Goal: Information Seeking & Learning: Check status

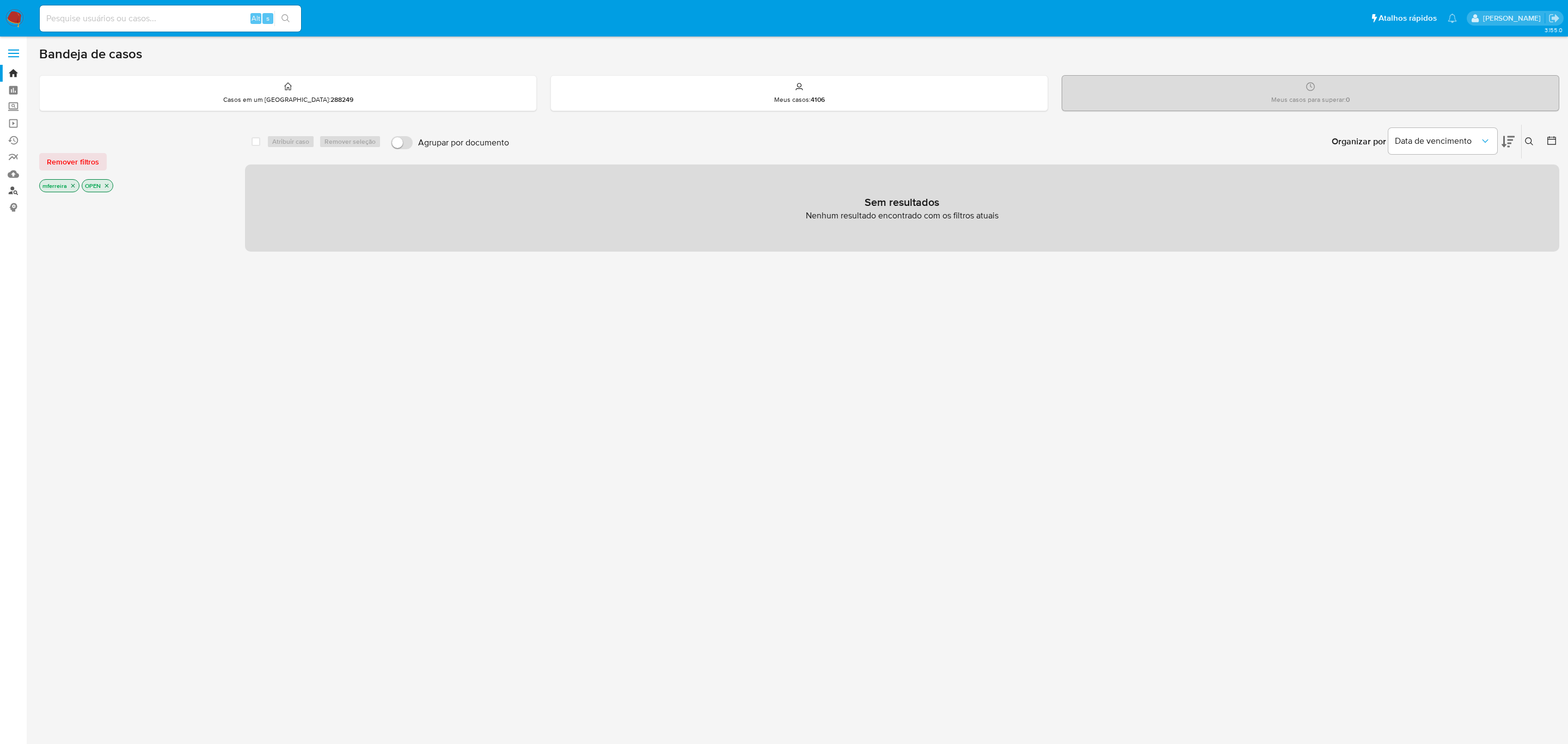
click at [7, 190] on link "Localizador de pessoas" at bounding box center [64, 190] width 130 height 17
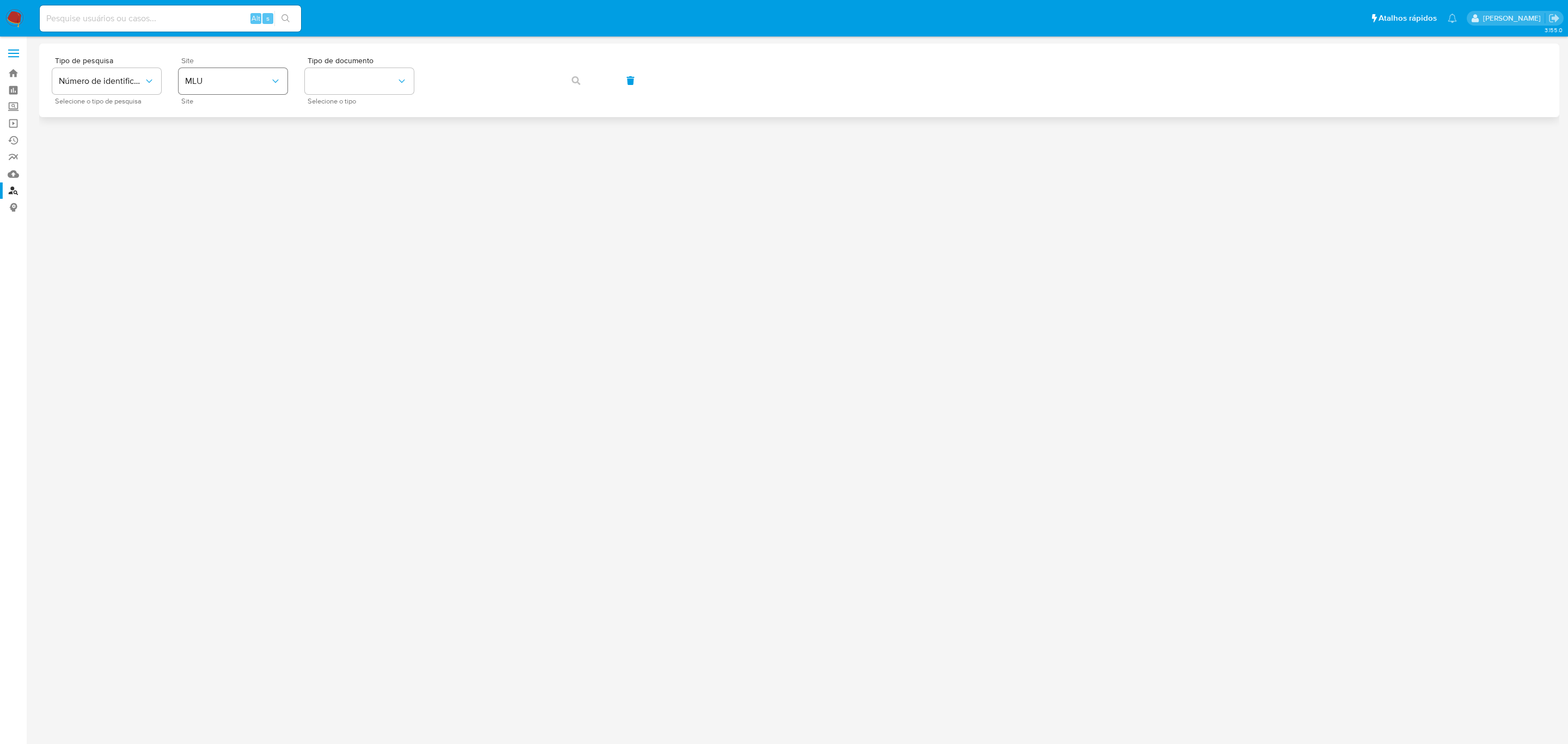
drag, startPoint x: 218, startPoint y: 55, endPoint x: 229, endPoint y: 79, distance: 26.4
click at [220, 58] on div "Tipo de pesquisa Número de identificação Selecione o tipo de pesquisa Site MLU …" at bounding box center [799, 80] width 1520 height 74
click at [231, 83] on span "MLU" at bounding box center [228, 81] width 85 height 11
click at [246, 166] on div "MLB" at bounding box center [230, 163] width 89 height 26
click at [374, 84] on button "identificationType" at bounding box center [359, 81] width 109 height 26
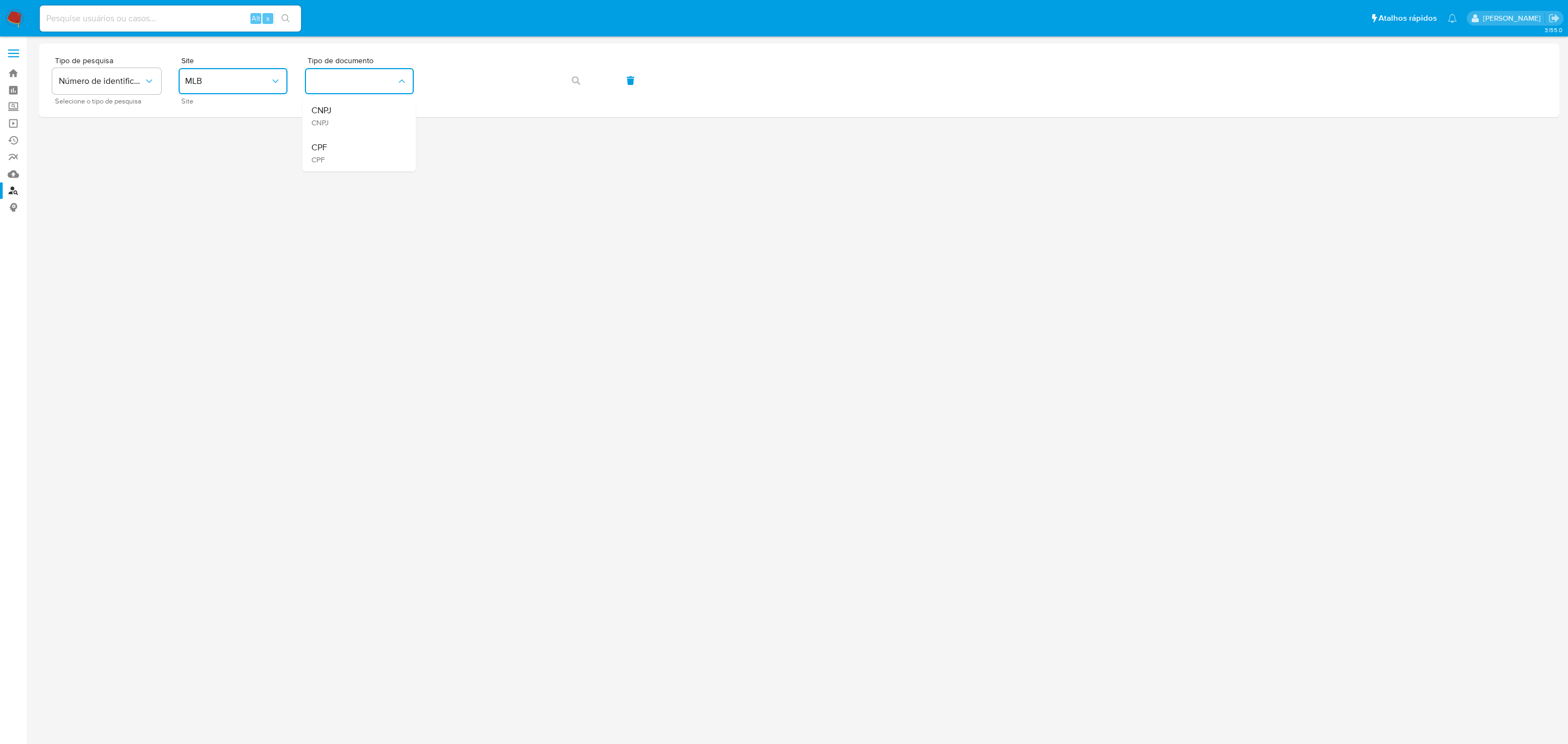
click at [357, 123] on div "CNPJ CNPJ" at bounding box center [355, 116] width 89 height 37
click at [567, 87] on button "button" at bounding box center [576, 80] width 37 height 26
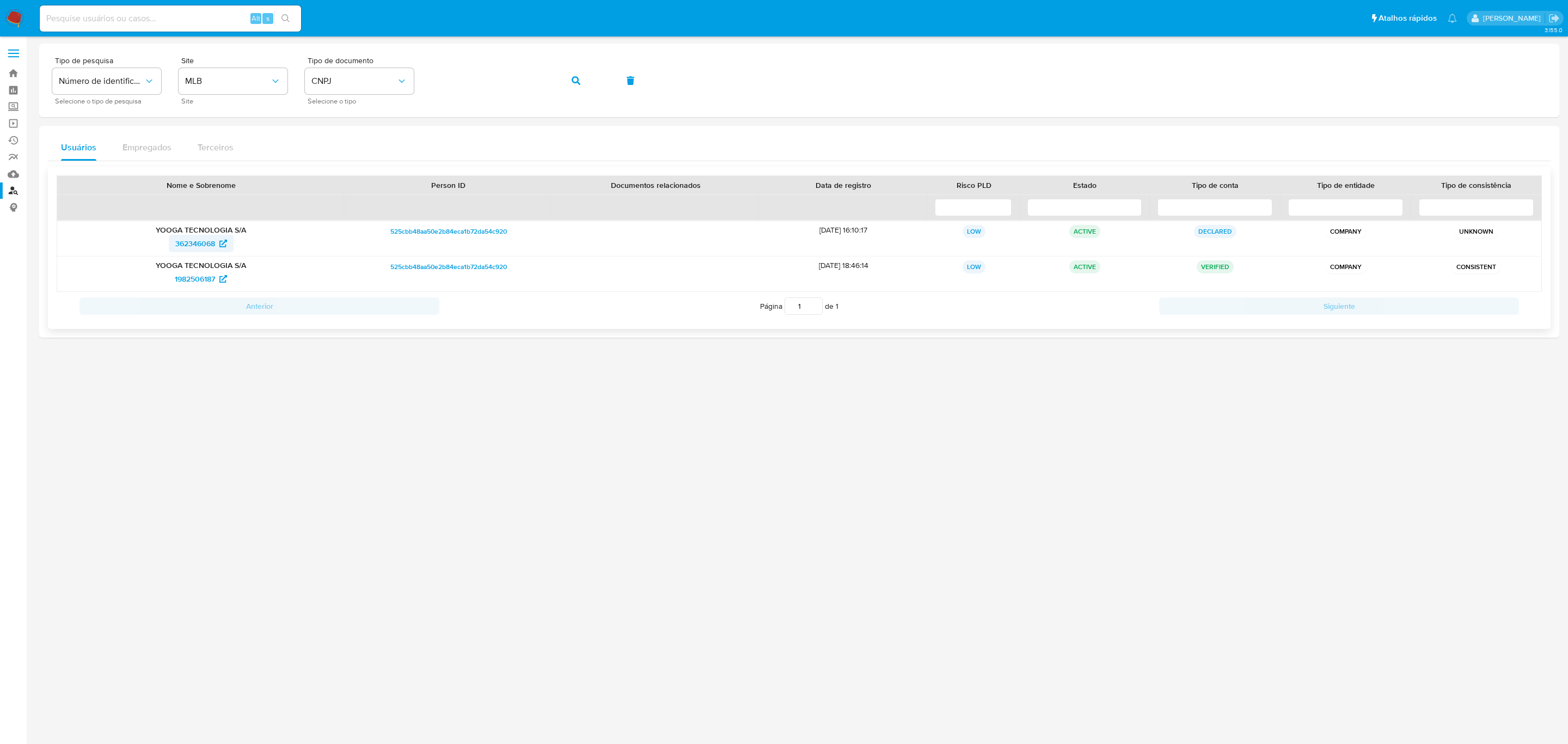
click at [208, 241] on span "362346068" at bounding box center [195, 243] width 40 height 17
click at [195, 277] on span "1982506187" at bounding box center [195, 279] width 41 height 17
click at [564, 83] on button "button" at bounding box center [576, 80] width 37 height 26
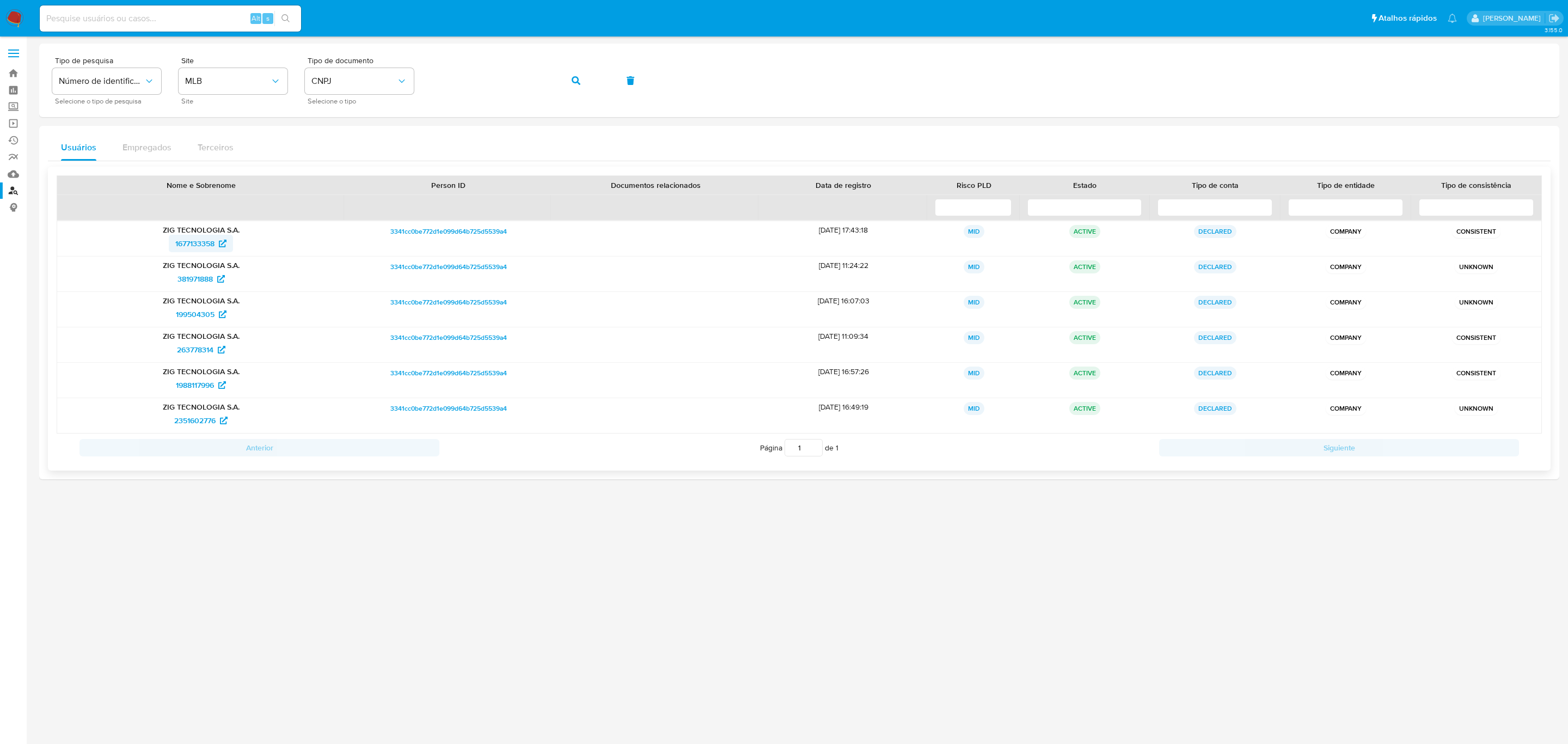
click at [204, 245] on span "1677133358" at bounding box center [195, 243] width 39 height 17
click at [203, 277] on span "381971888" at bounding box center [195, 279] width 36 height 17
click at [203, 309] on span "199504305" at bounding box center [195, 314] width 39 height 17
click at [198, 347] on span "263778314" at bounding box center [195, 349] width 36 height 17
click at [204, 384] on span "1988117996" at bounding box center [195, 385] width 38 height 17
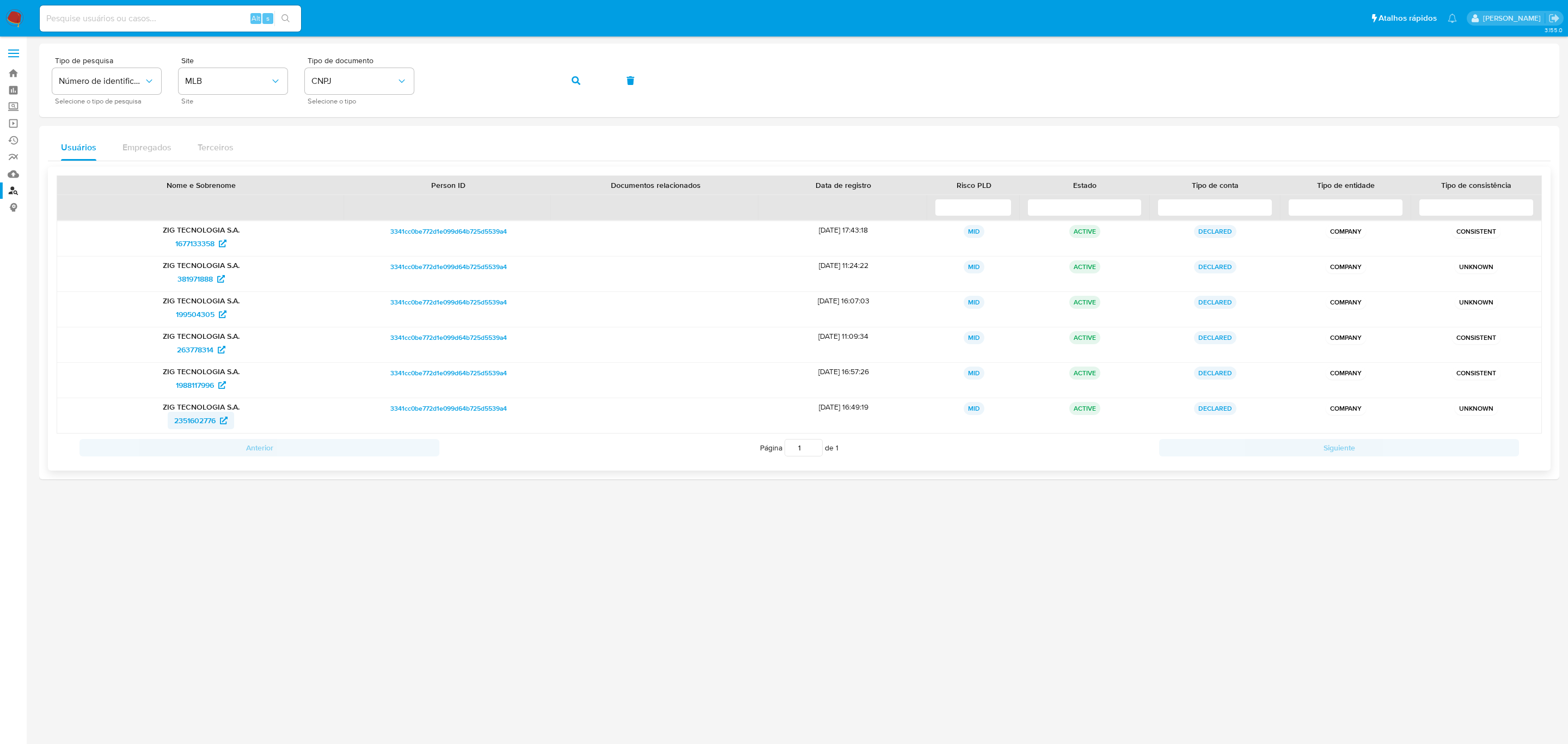
click at [200, 421] on span "2351602776" at bounding box center [195, 420] width 41 height 17
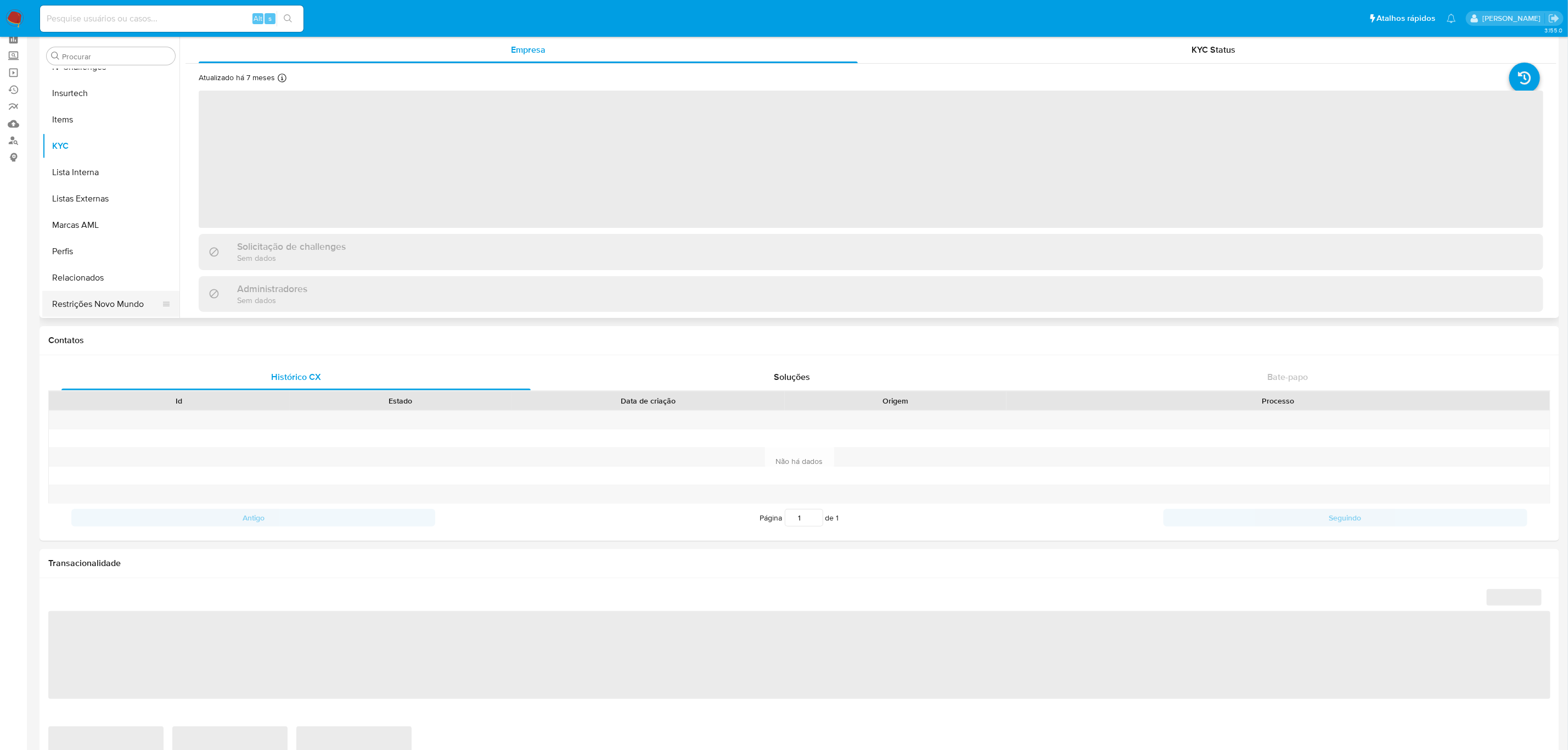
select select "10"
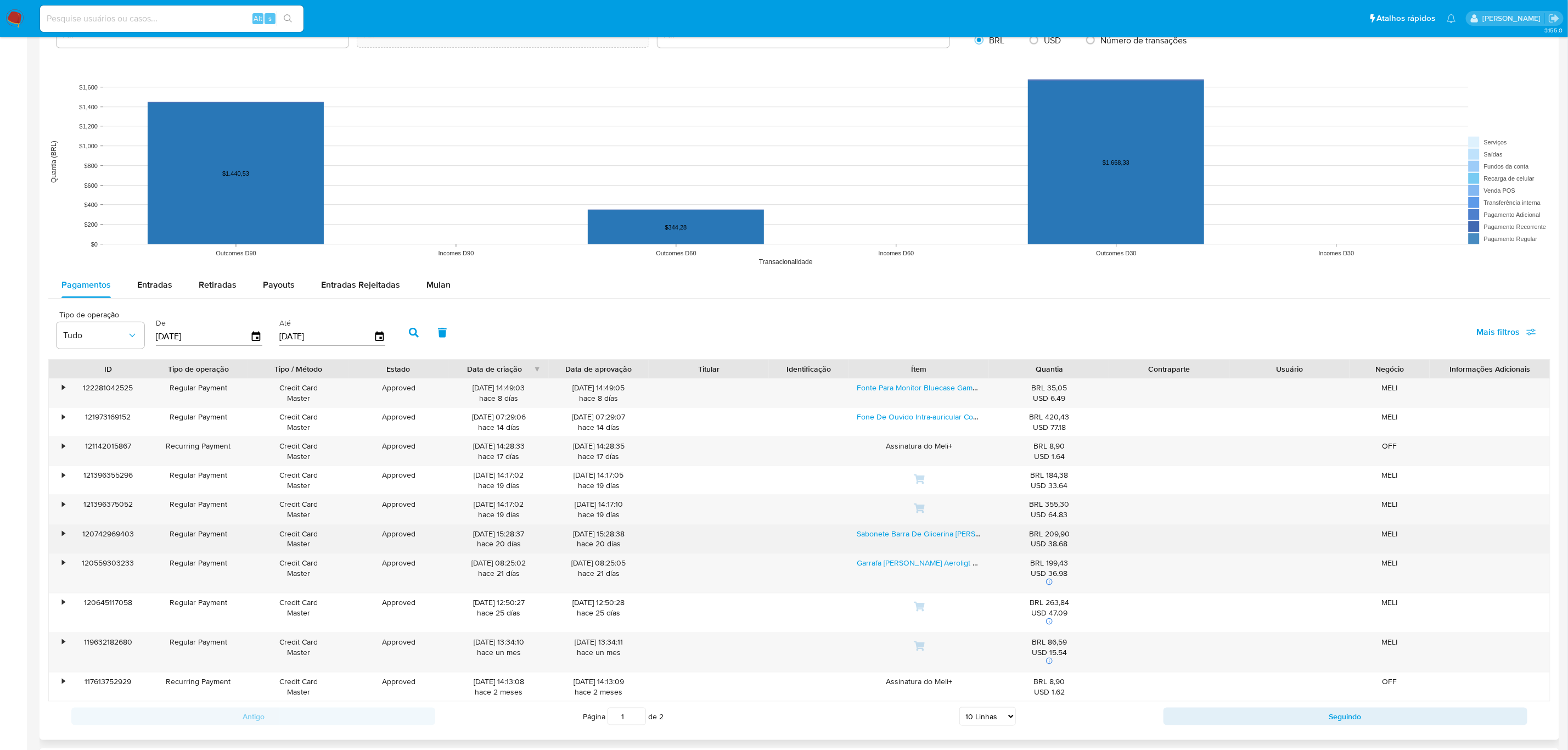
scroll to position [905, 0]
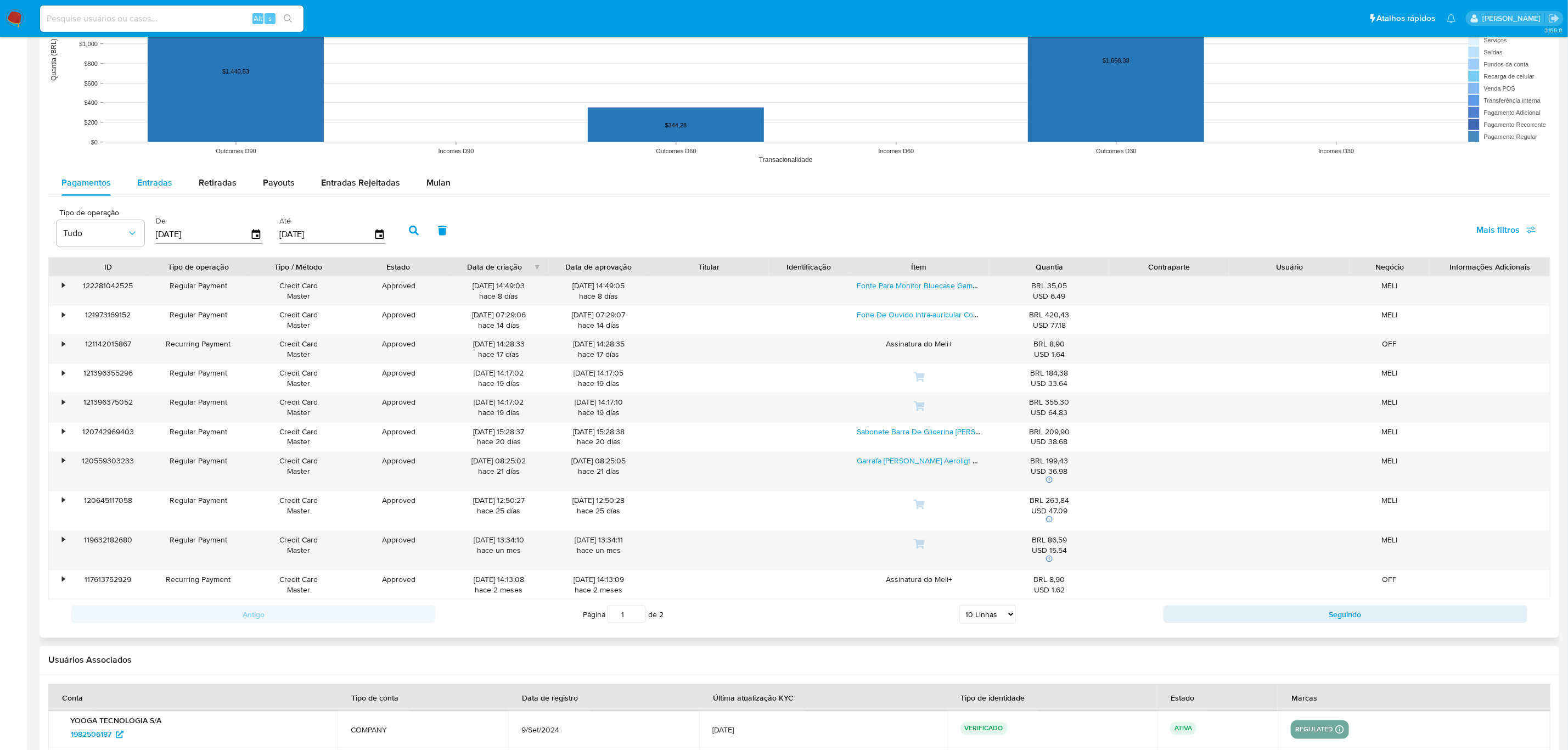
click at [134, 183] on button "Entradas" at bounding box center [154, 183] width 61 height 27
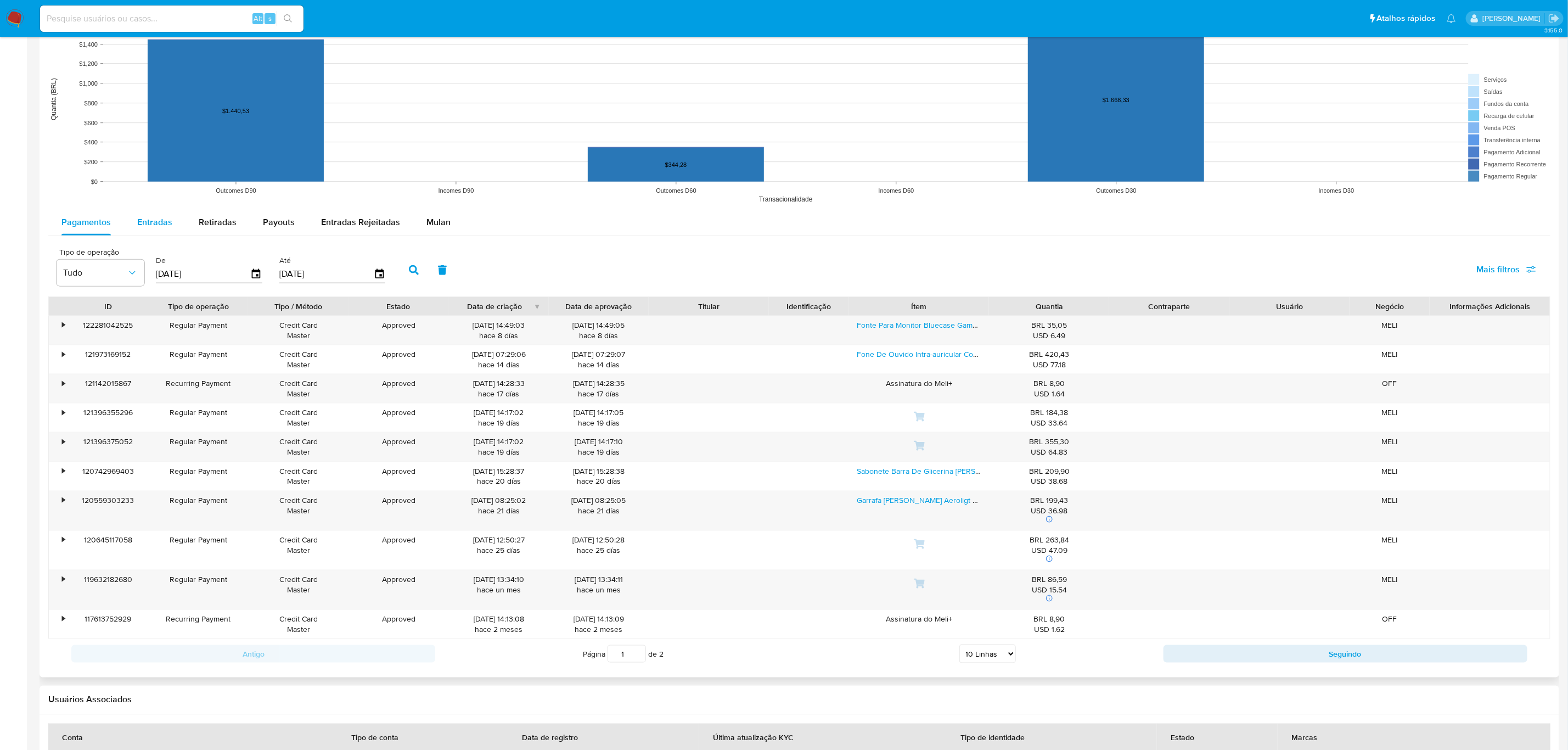
select select "10"
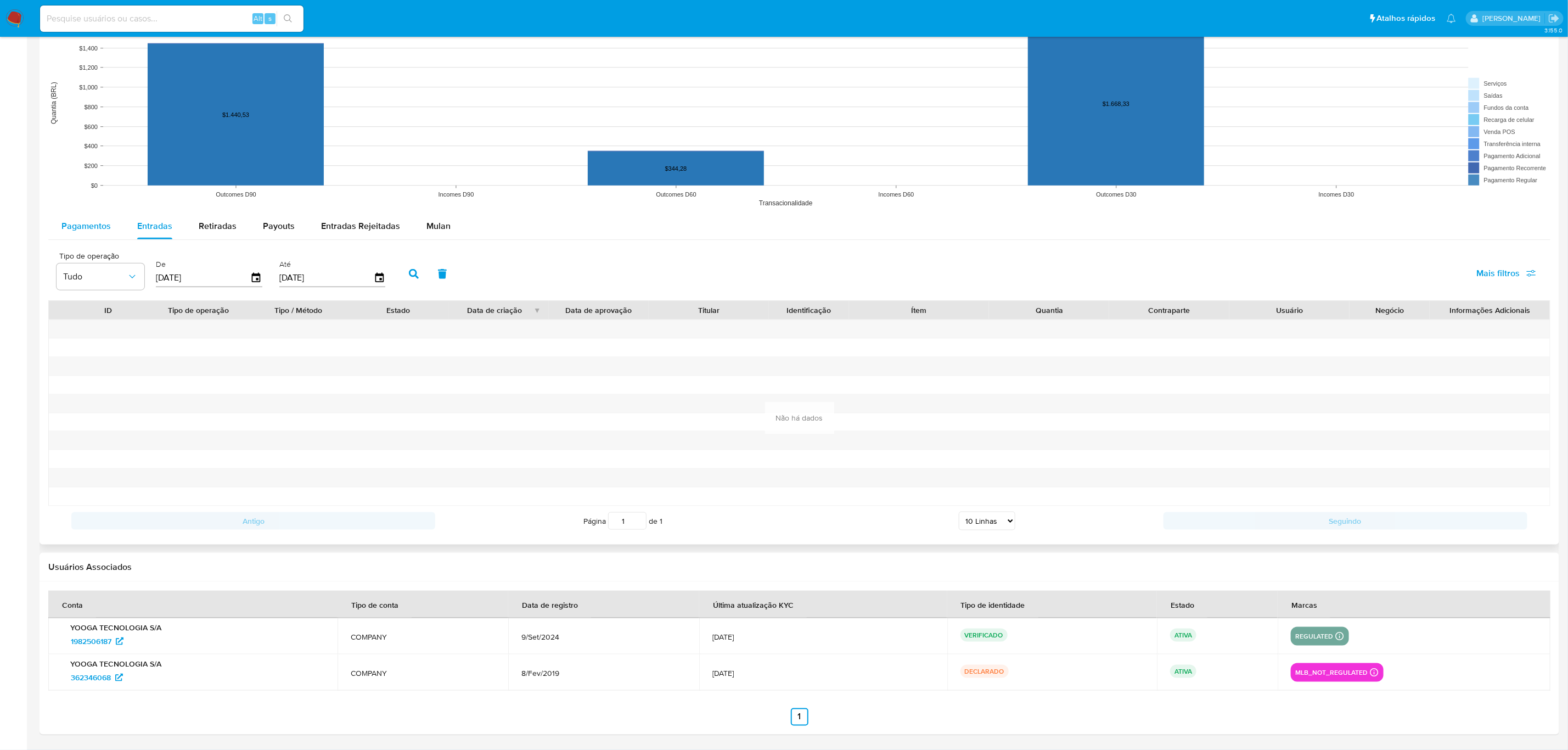
click at [94, 225] on span "Pagamentos" at bounding box center [86, 226] width 50 height 12
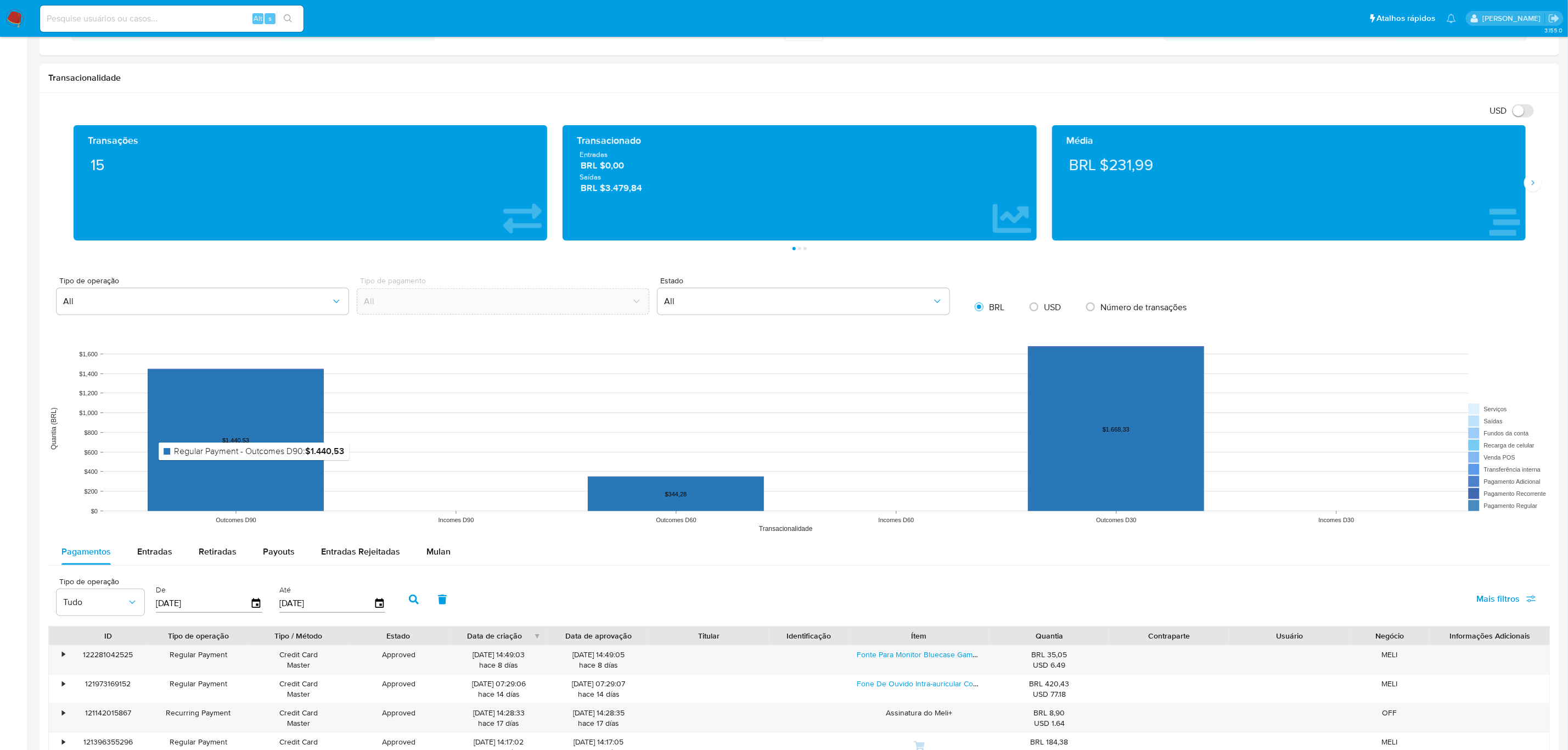
scroll to position [43, 0]
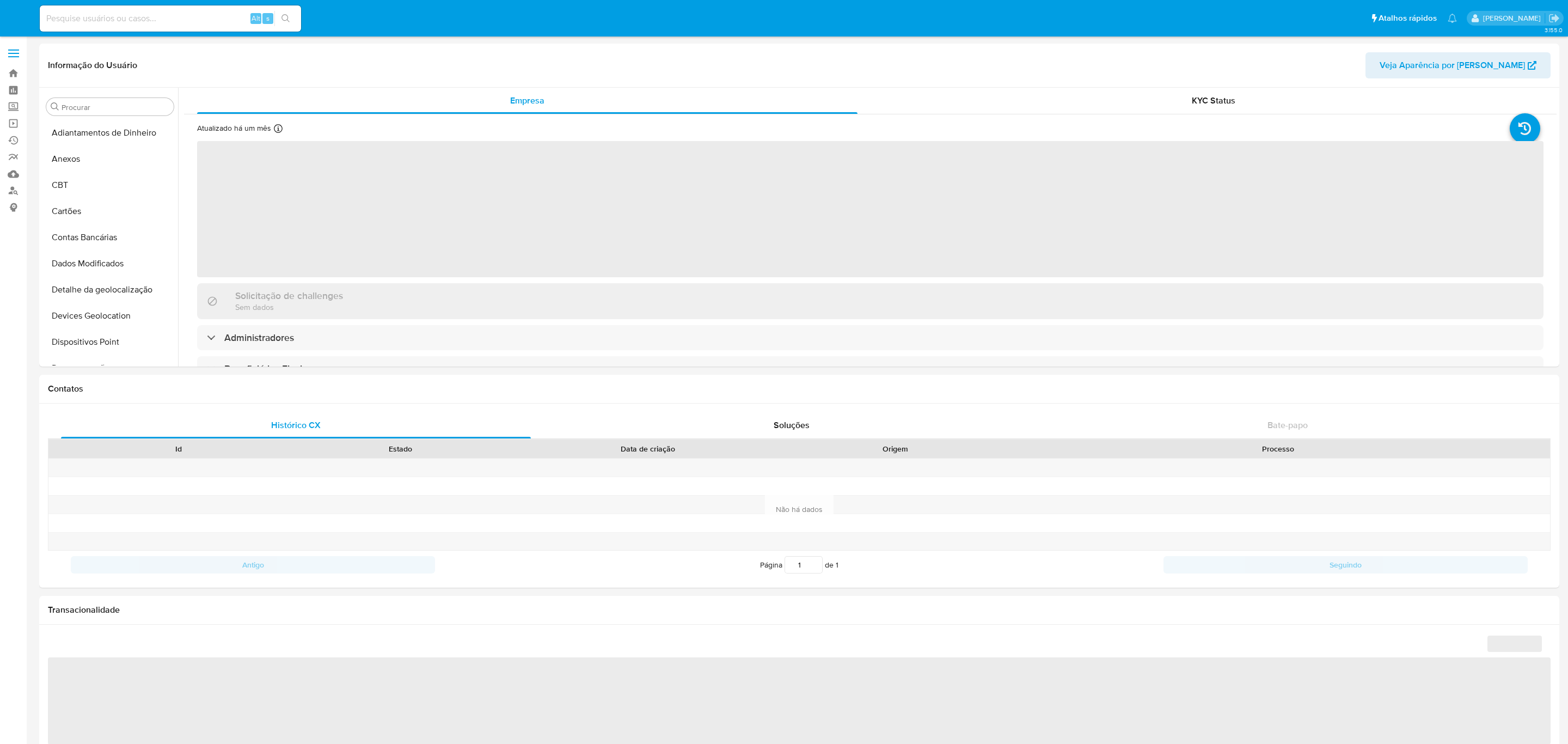
select select "10"
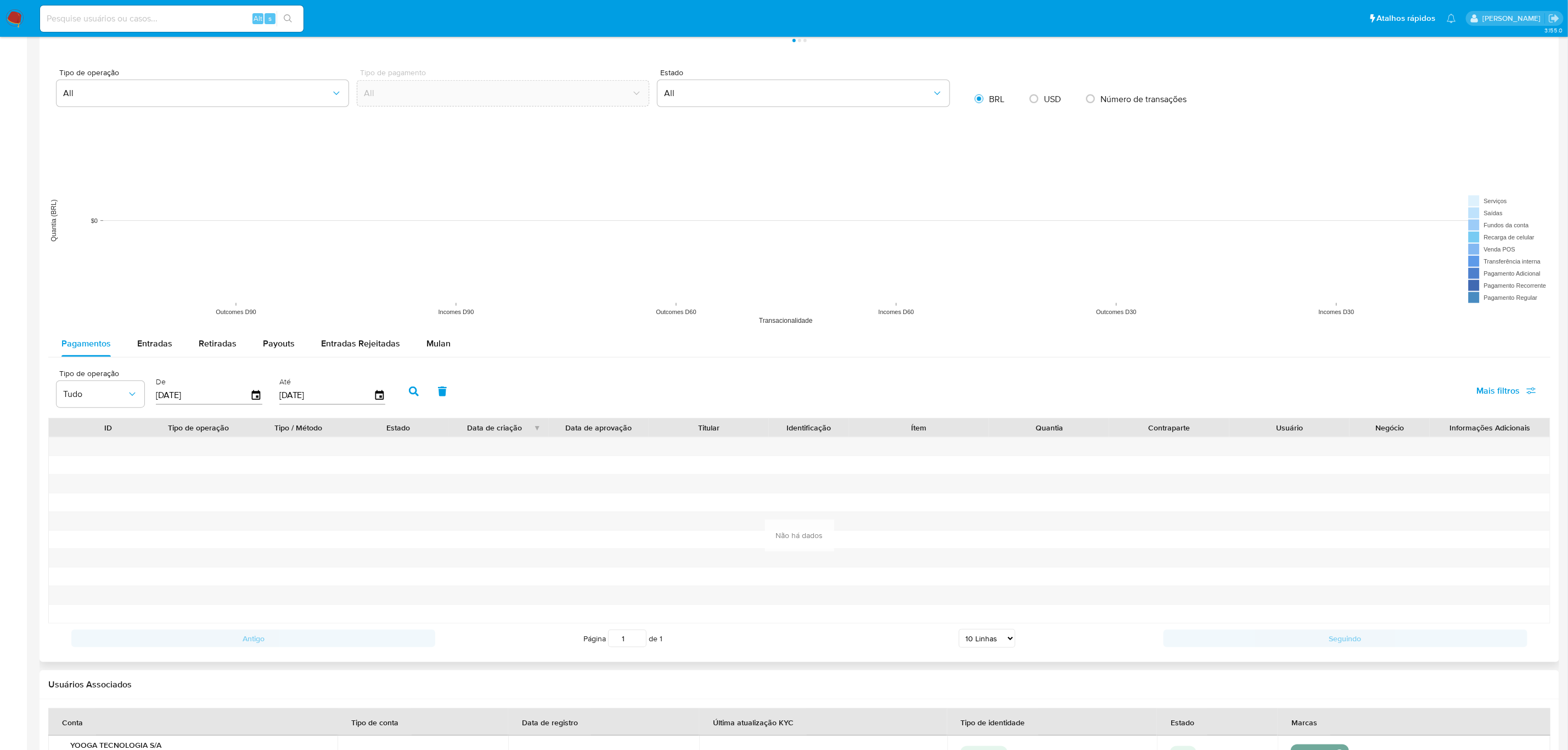
scroll to position [866, 0]
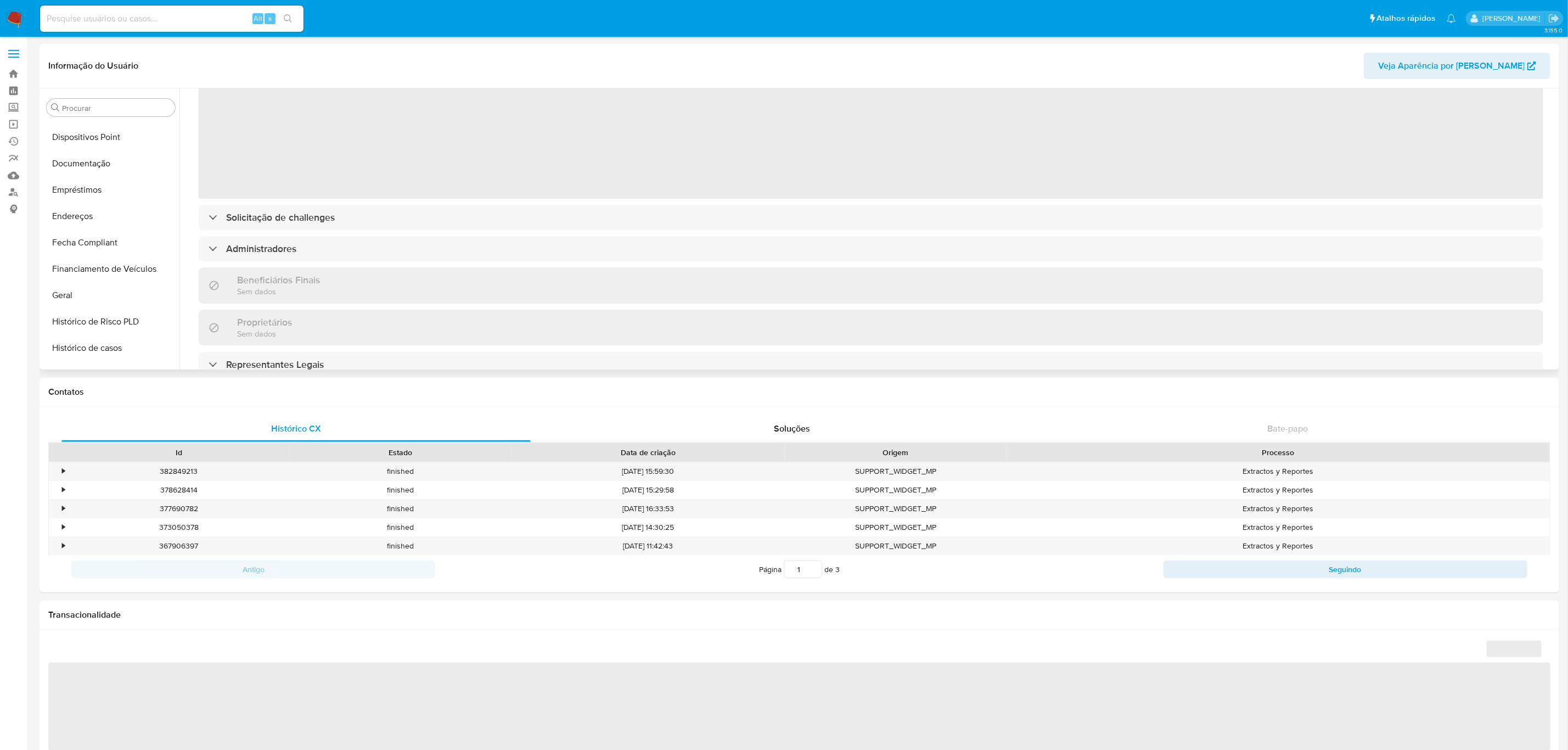
scroll to position [160, 0]
click at [134, 338] on button "Geral" at bounding box center [106, 342] width 129 height 27
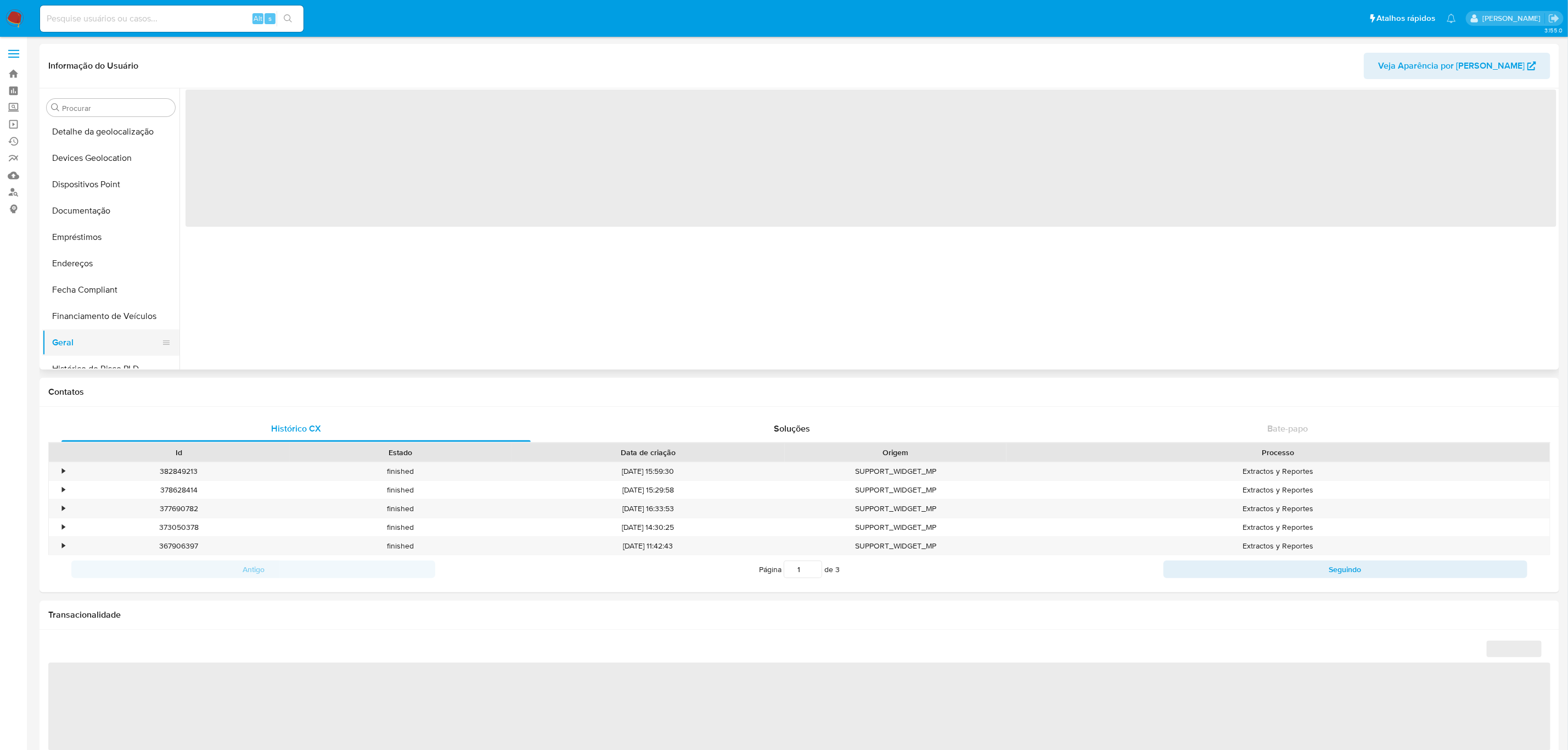
select select "10"
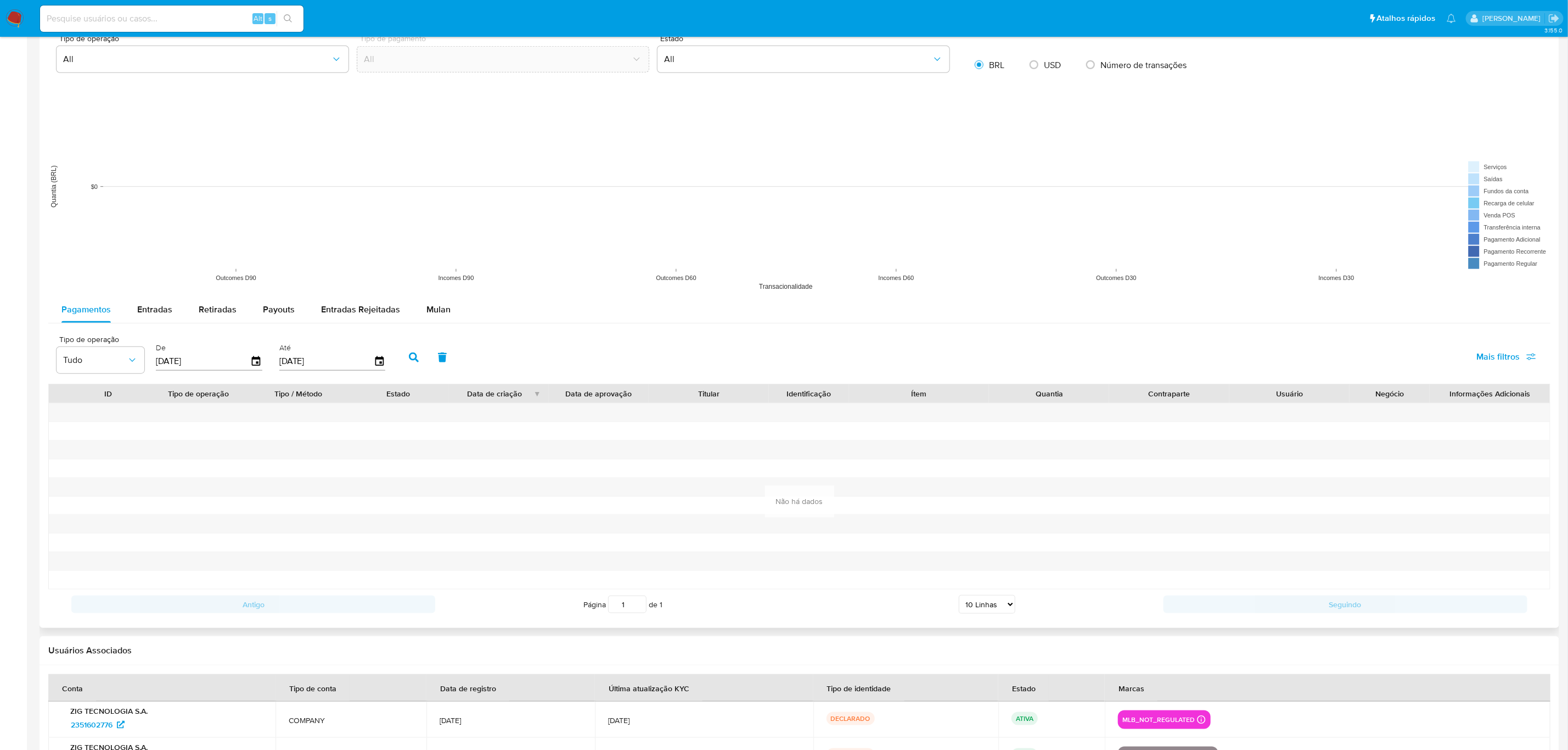
scroll to position [905, 0]
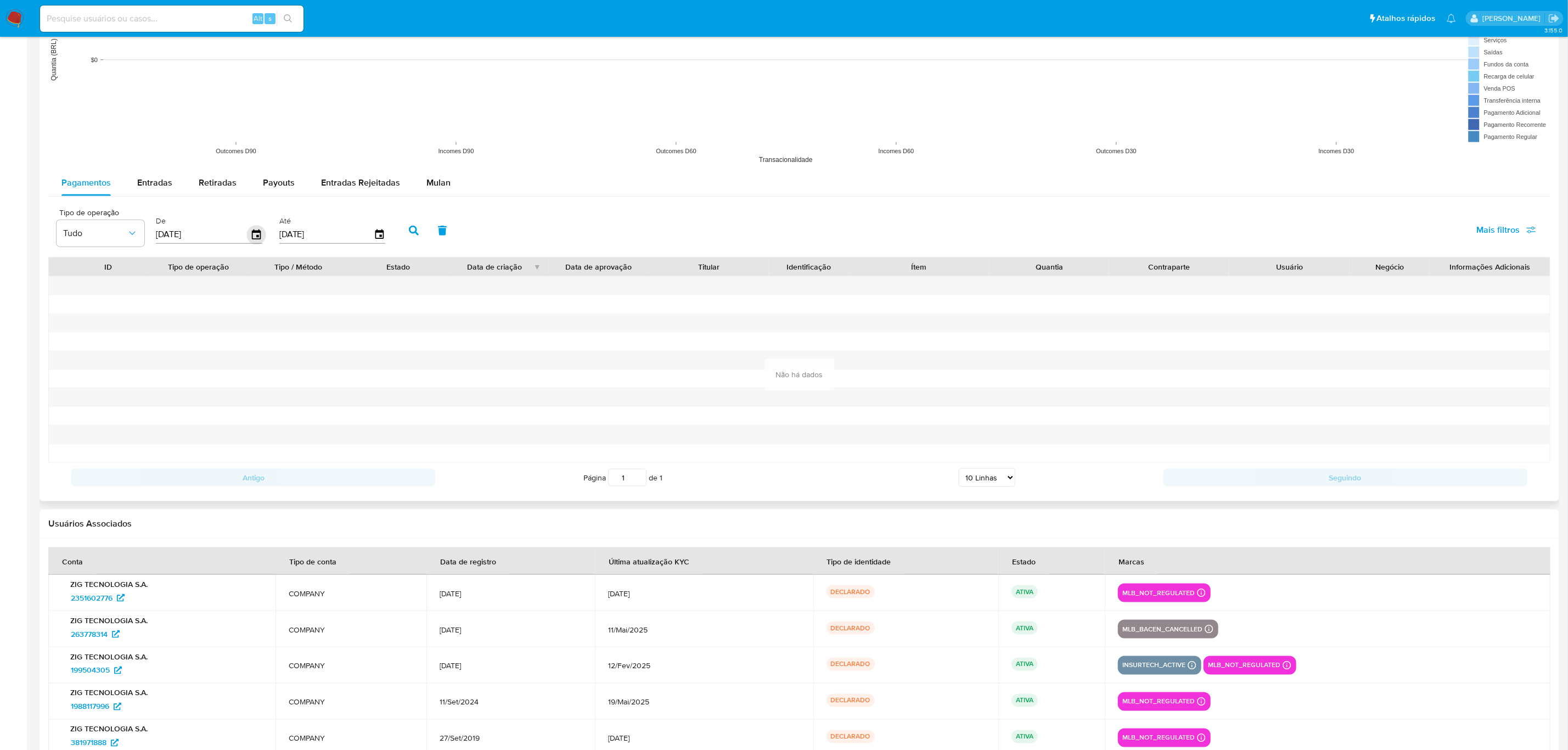
click at [256, 235] on icon "button" at bounding box center [256, 235] width 19 height 19
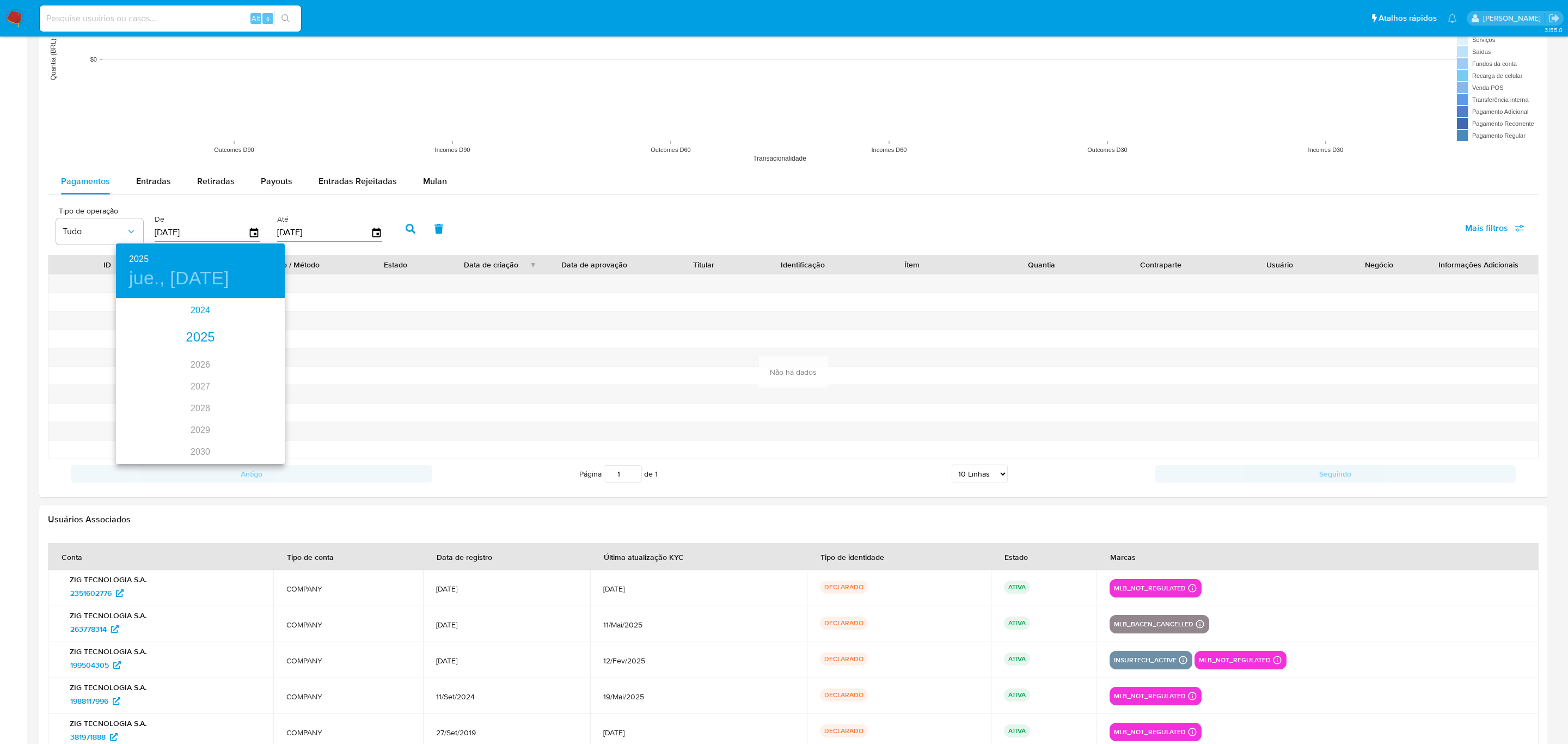
click at [213, 312] on div "2024" at bounding box center [200, 310] width 169 height 21
click at [196, 397] on div "ago." at bounding box center [200, 397] width 56 height 41
click at [126, 435] on span "26" at bounding box center [135, 434] width 20 height 11
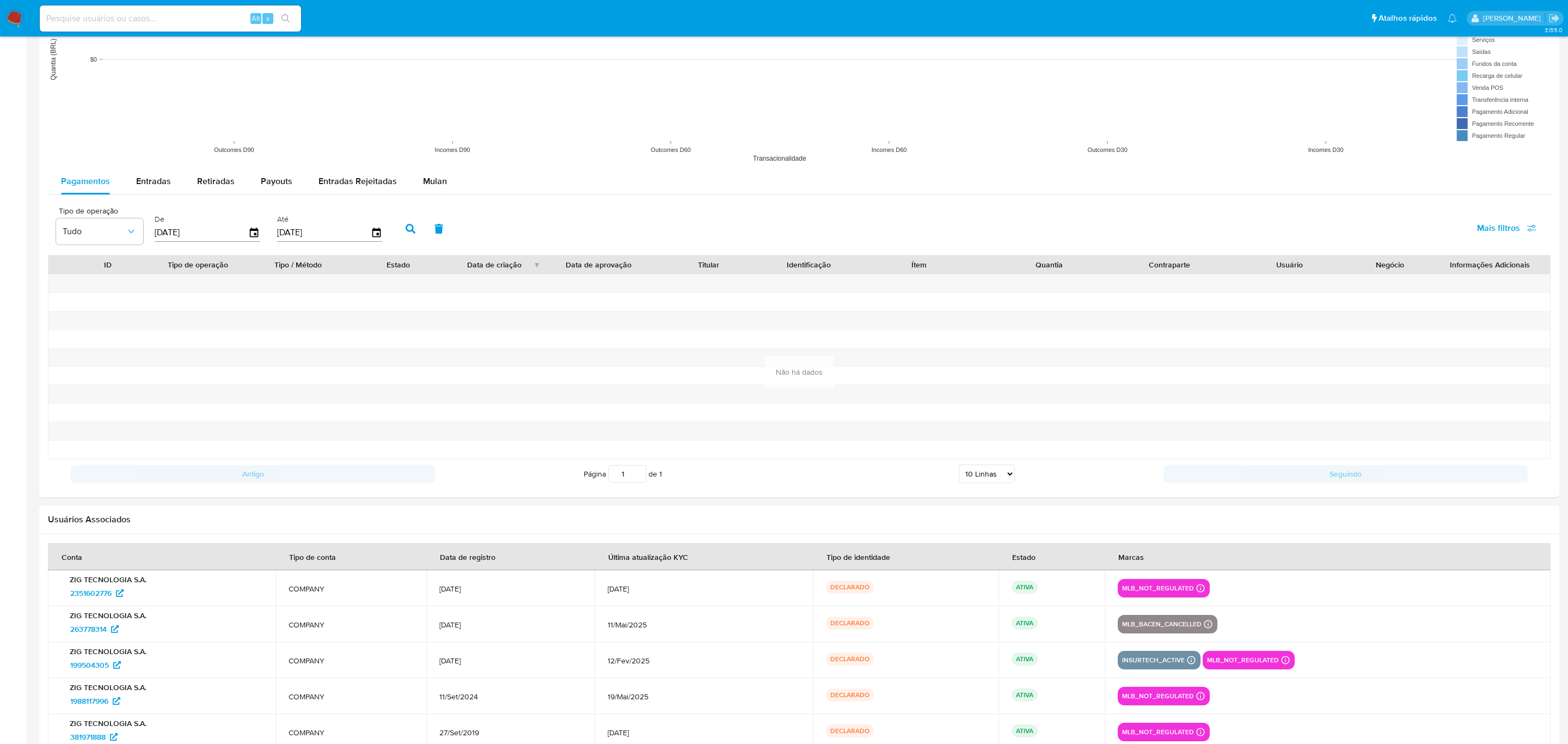
type input "26/08/2024"
click at [123, 172] on button "Entradas" at bounding box center [153, 181] width 61 height 26
select select "10"
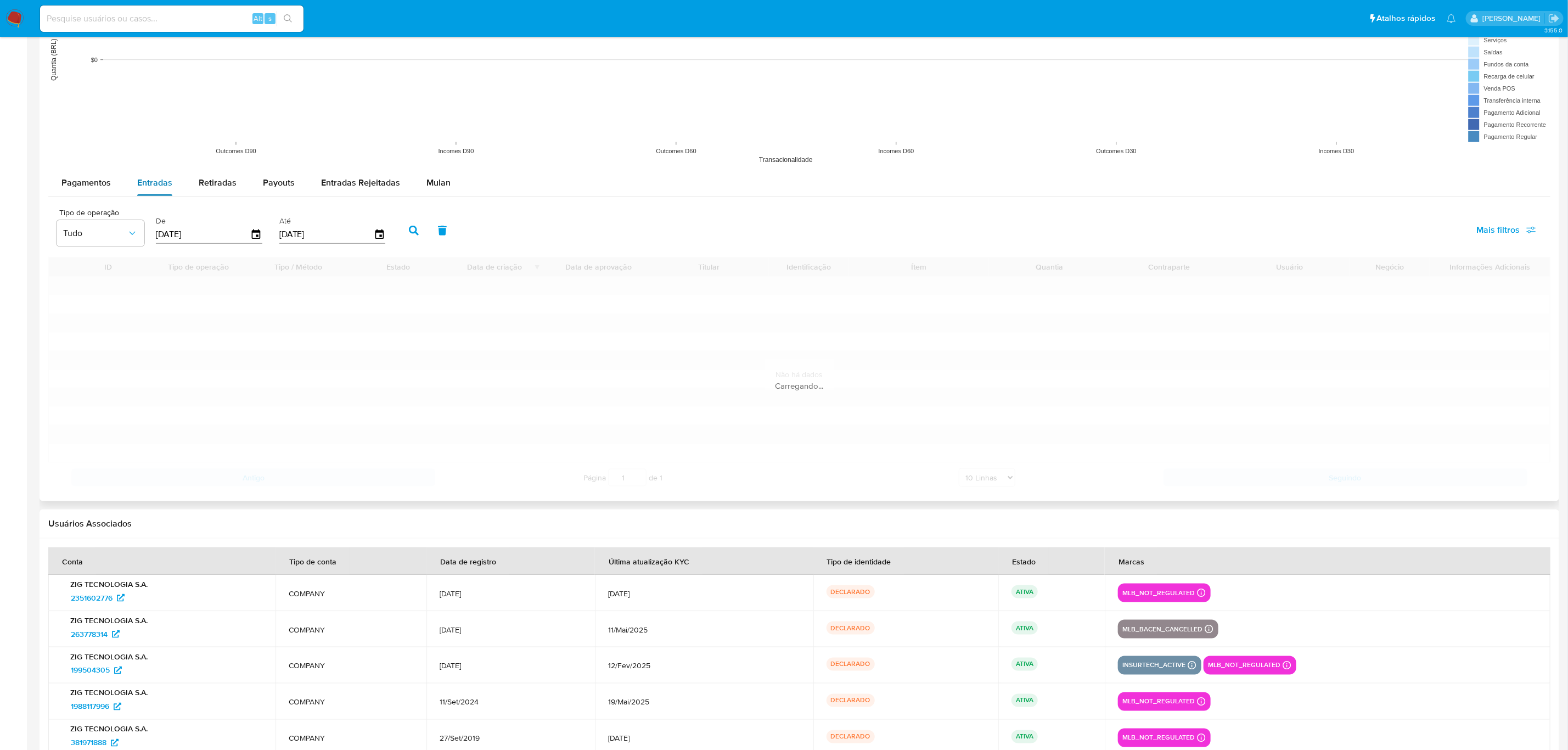
click at [145, 187] on span "Entradas" at bounding box center [155, 183] width 35 height 12
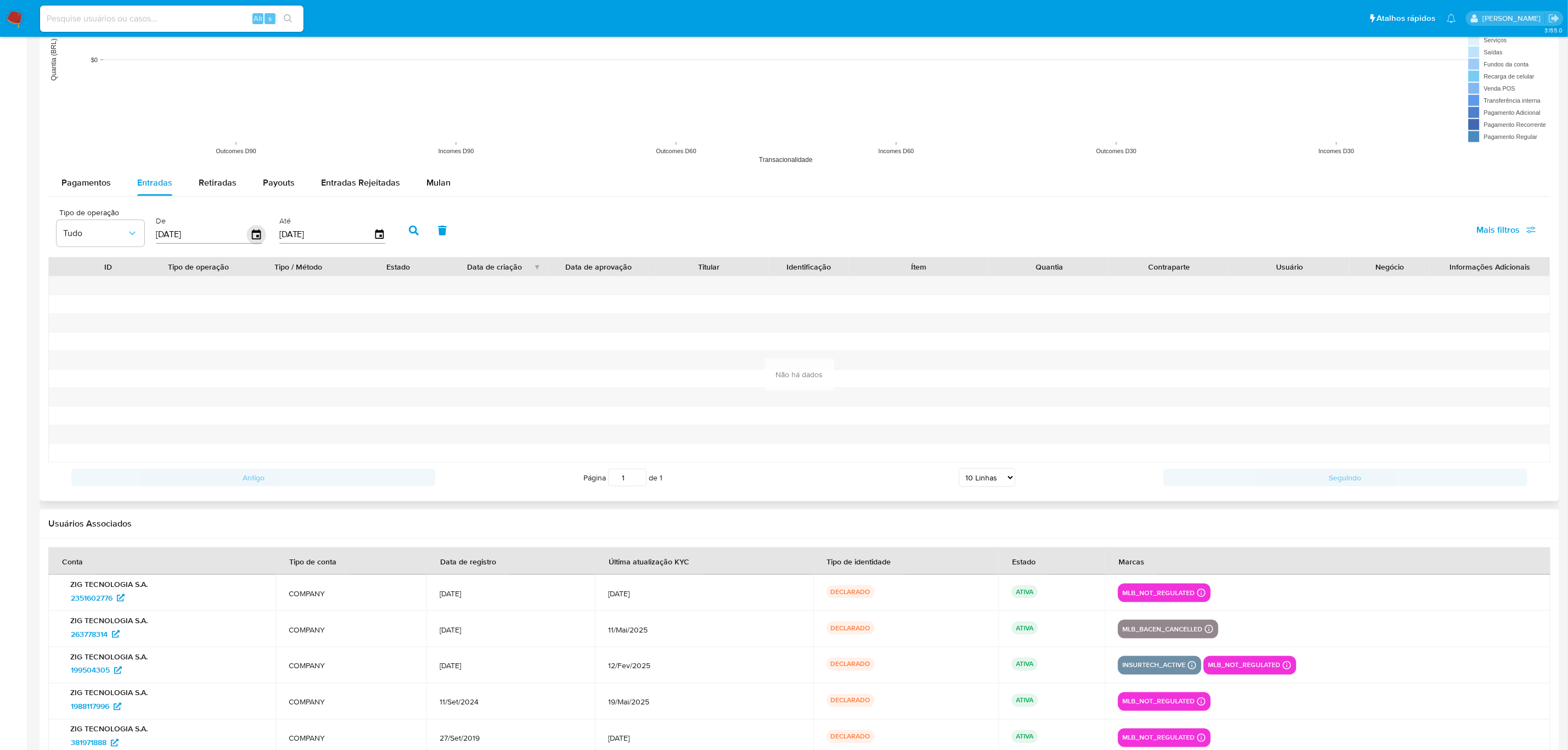
click at [259, 235] on icon "button" at bounding box center [256, 235] width 19 height 19
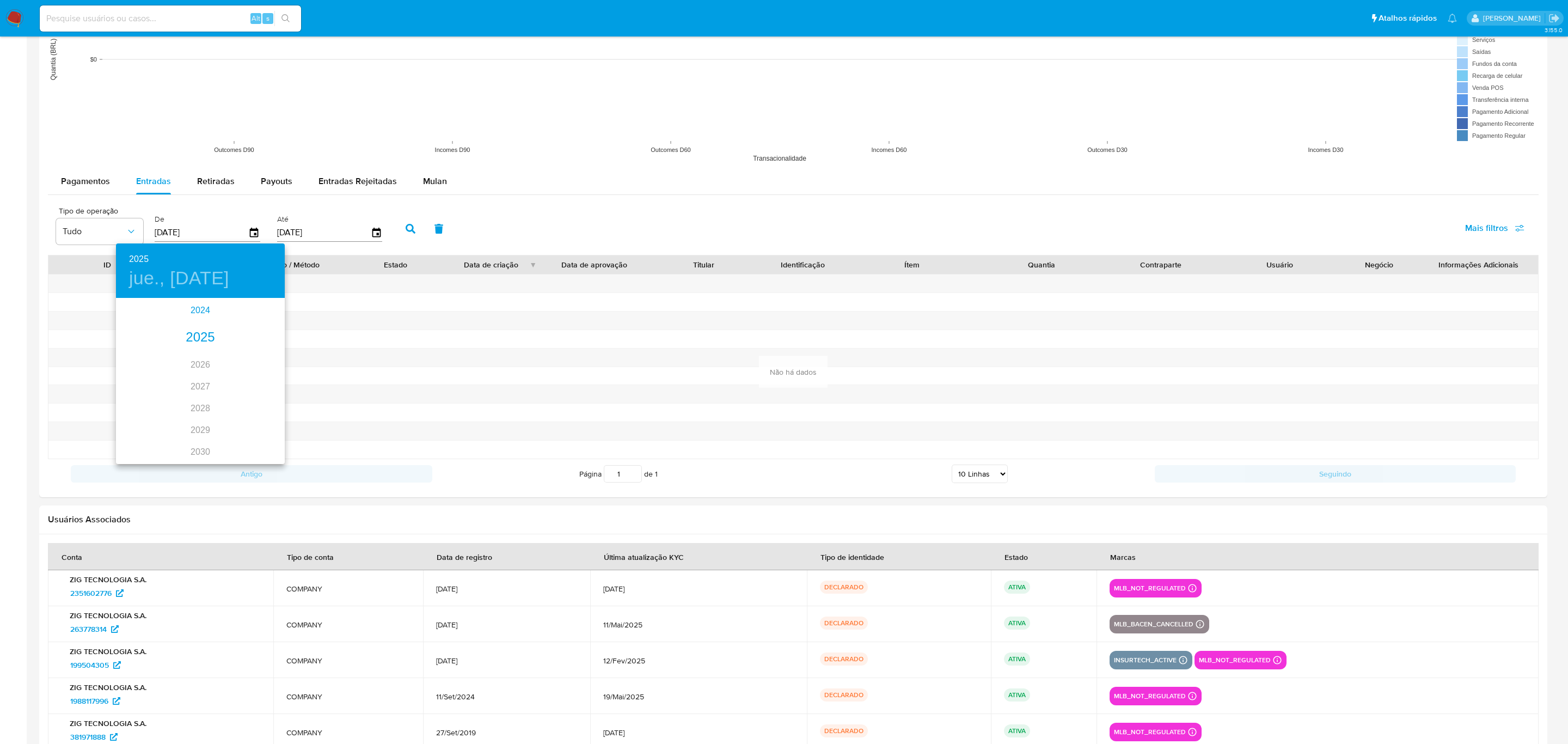
click at [193, 309] on div "2024" at bounding box center [200, 310] width 169 height 21
click at [195, 402] on div "ago." at bounding box center [200, 397] width 56 height 41
click at [126, 430] on span "26" at bounding box center [135, 434] width 20 height 11
type input "26/08/2024"
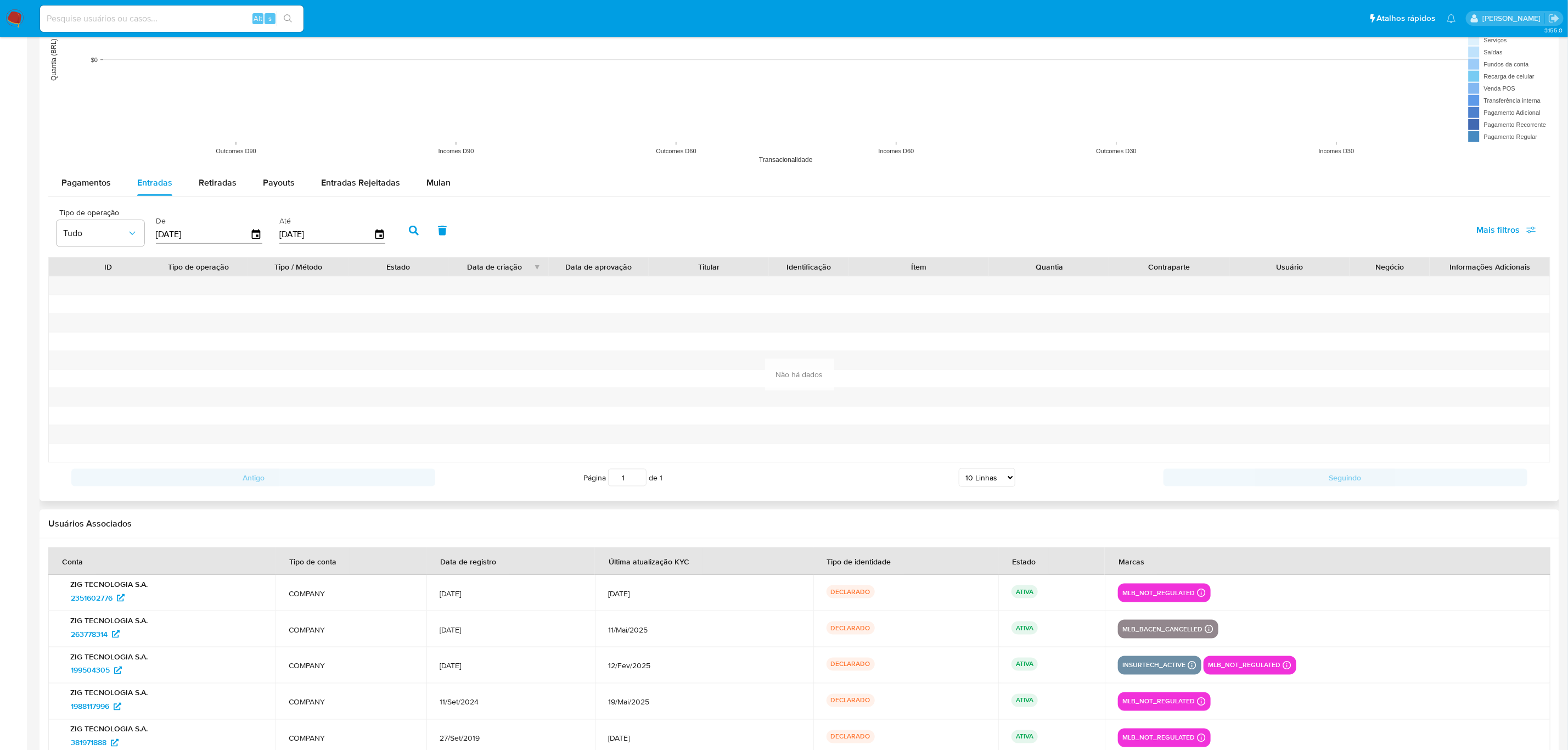
click at [409, 228] on icon "button" at bounding box center [414, 231] width 10 height 10
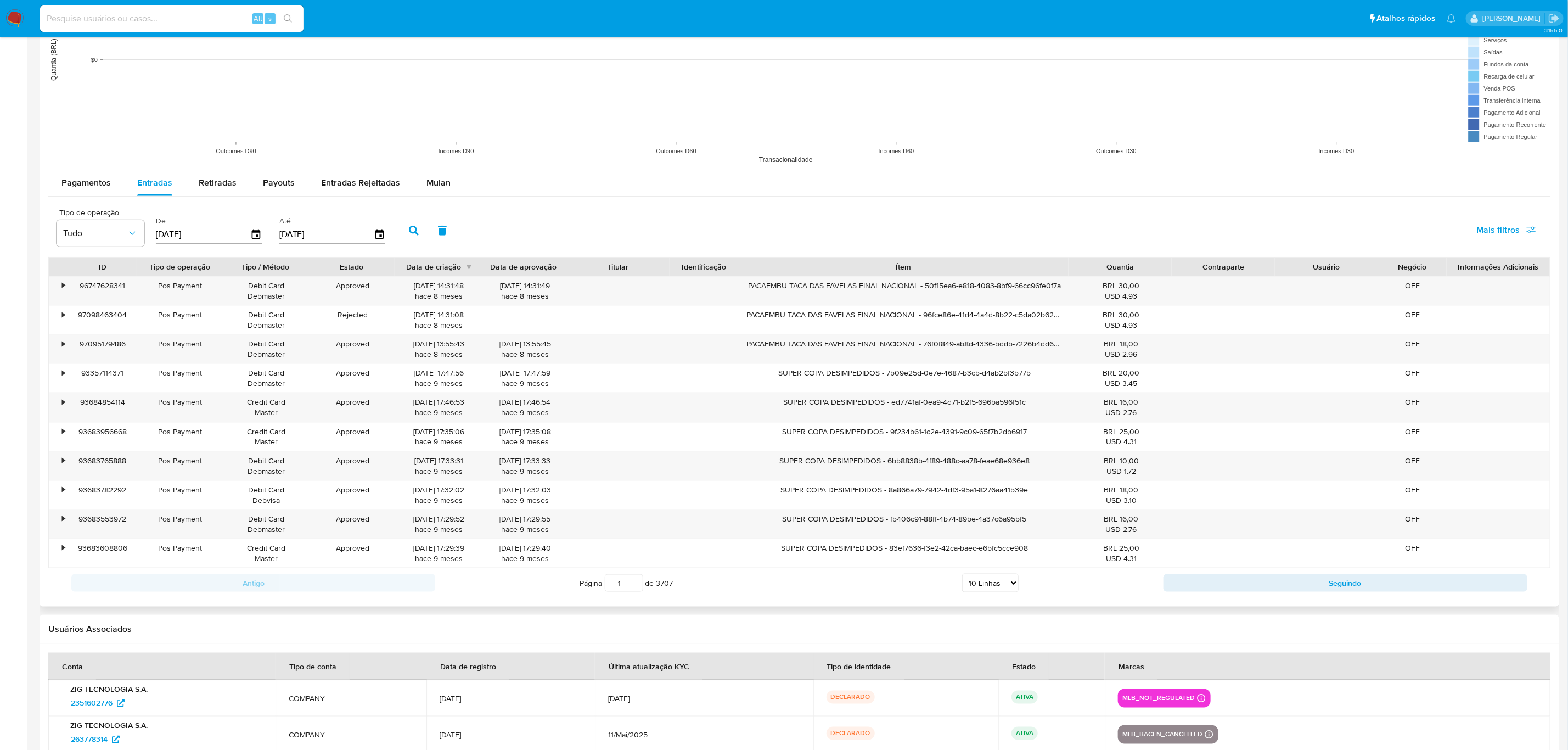
click at [1179, 288] on div "ID Tipo de operação Tipo / Método Estado Data de criação Data de aprovação Titu…" at bounding box center [799, 412] width 1502 height 311
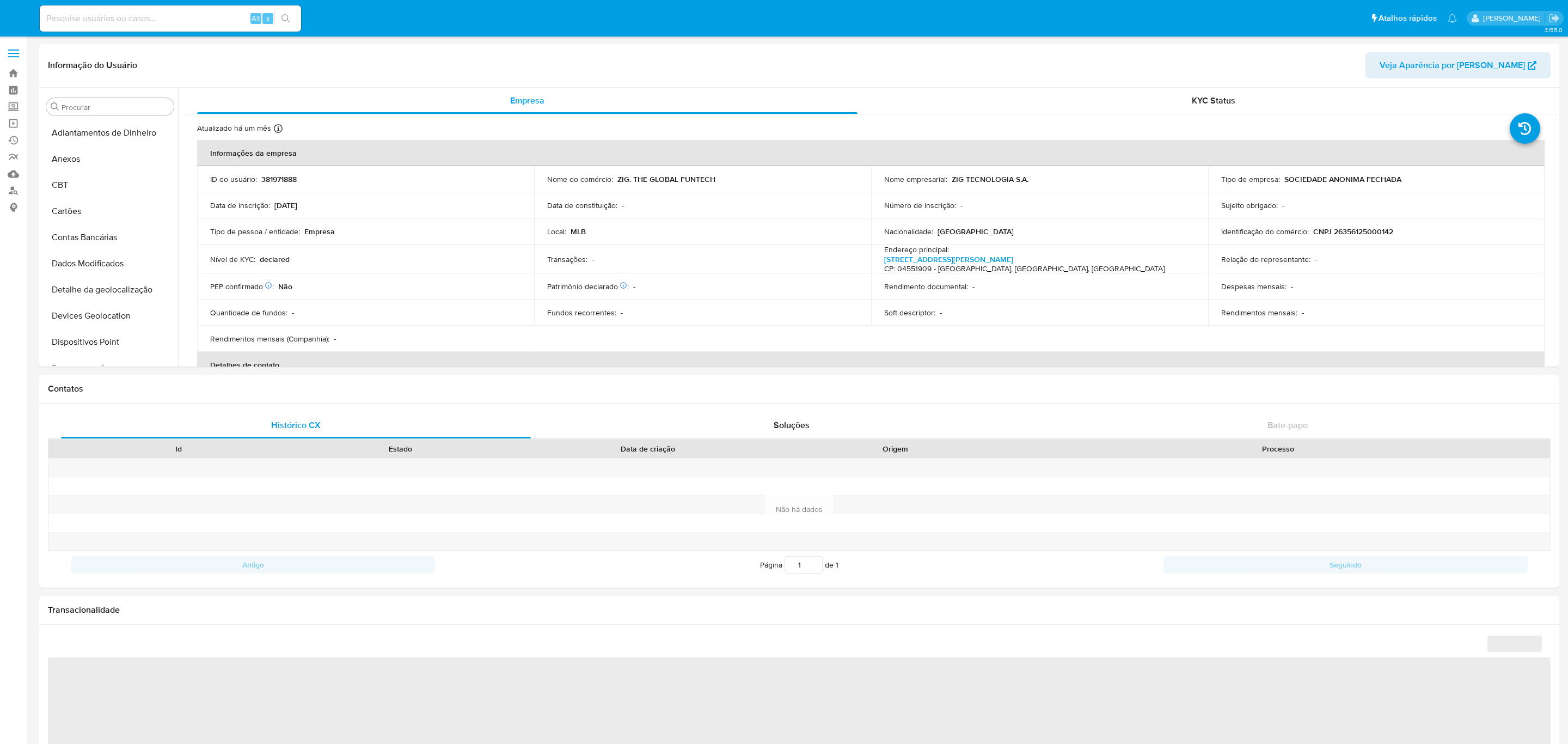
select select "10"
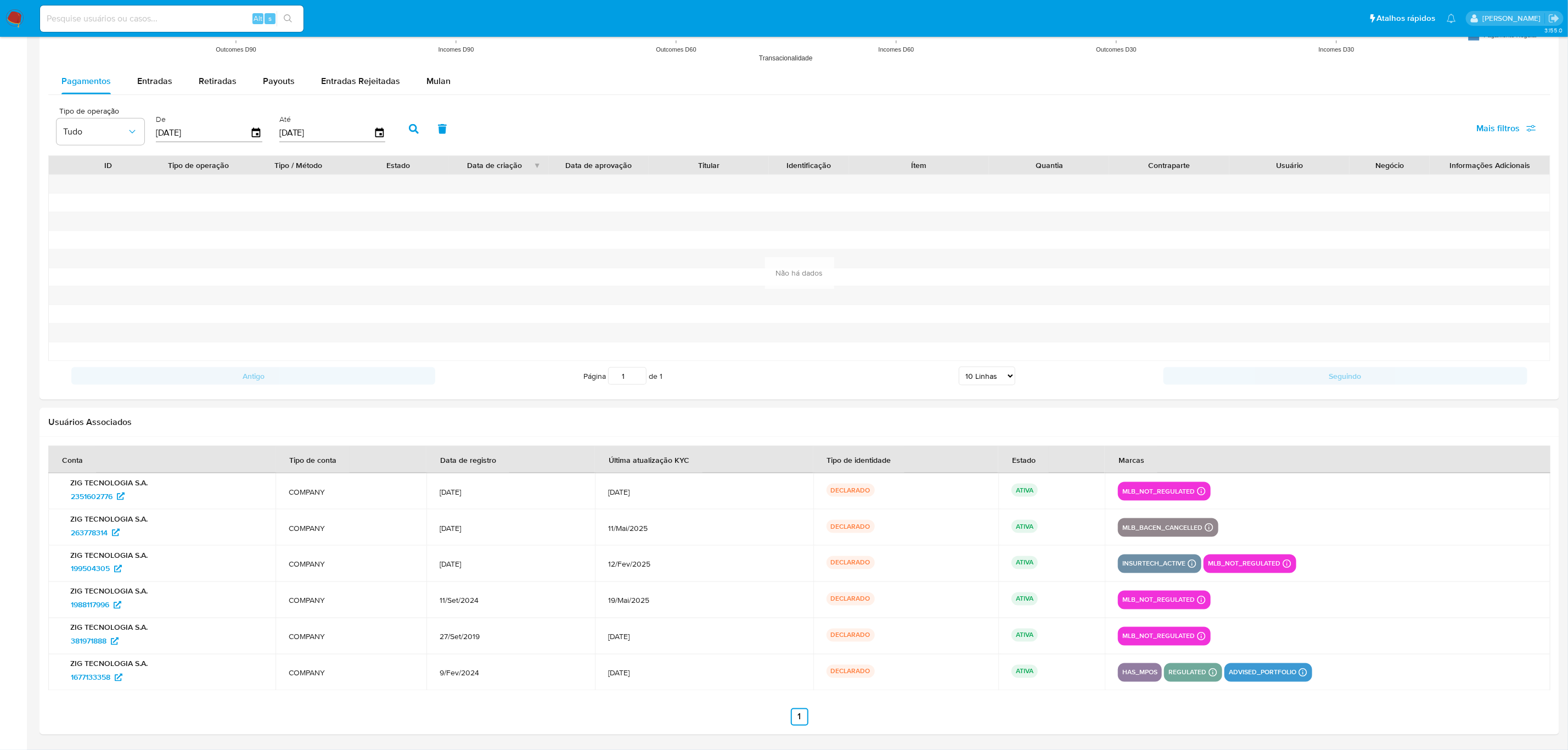
scroll to position [601, 0]
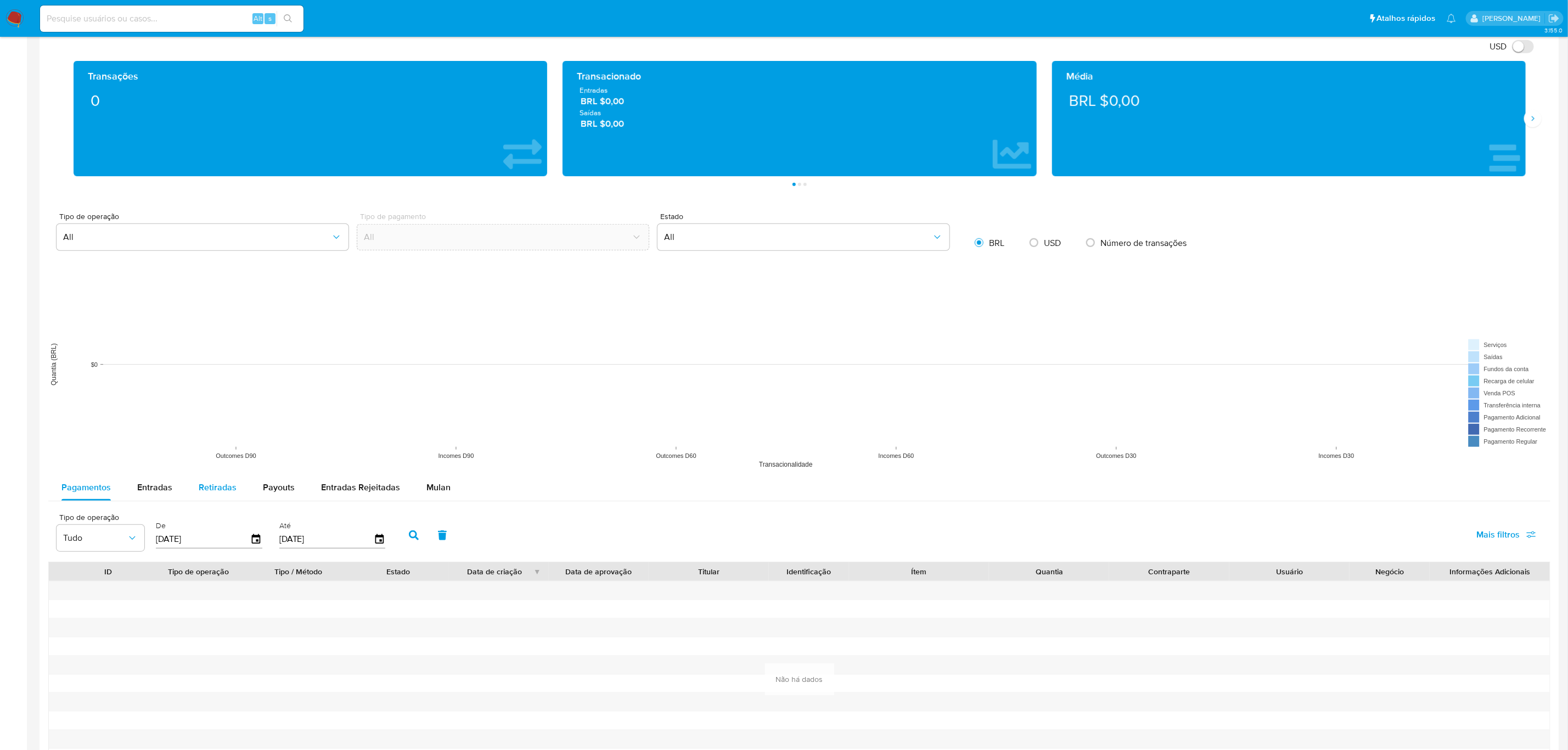
click at [191, 489] on button "Retiradas" at bounding box center [218, 487] width 64 height 27
select select "10"
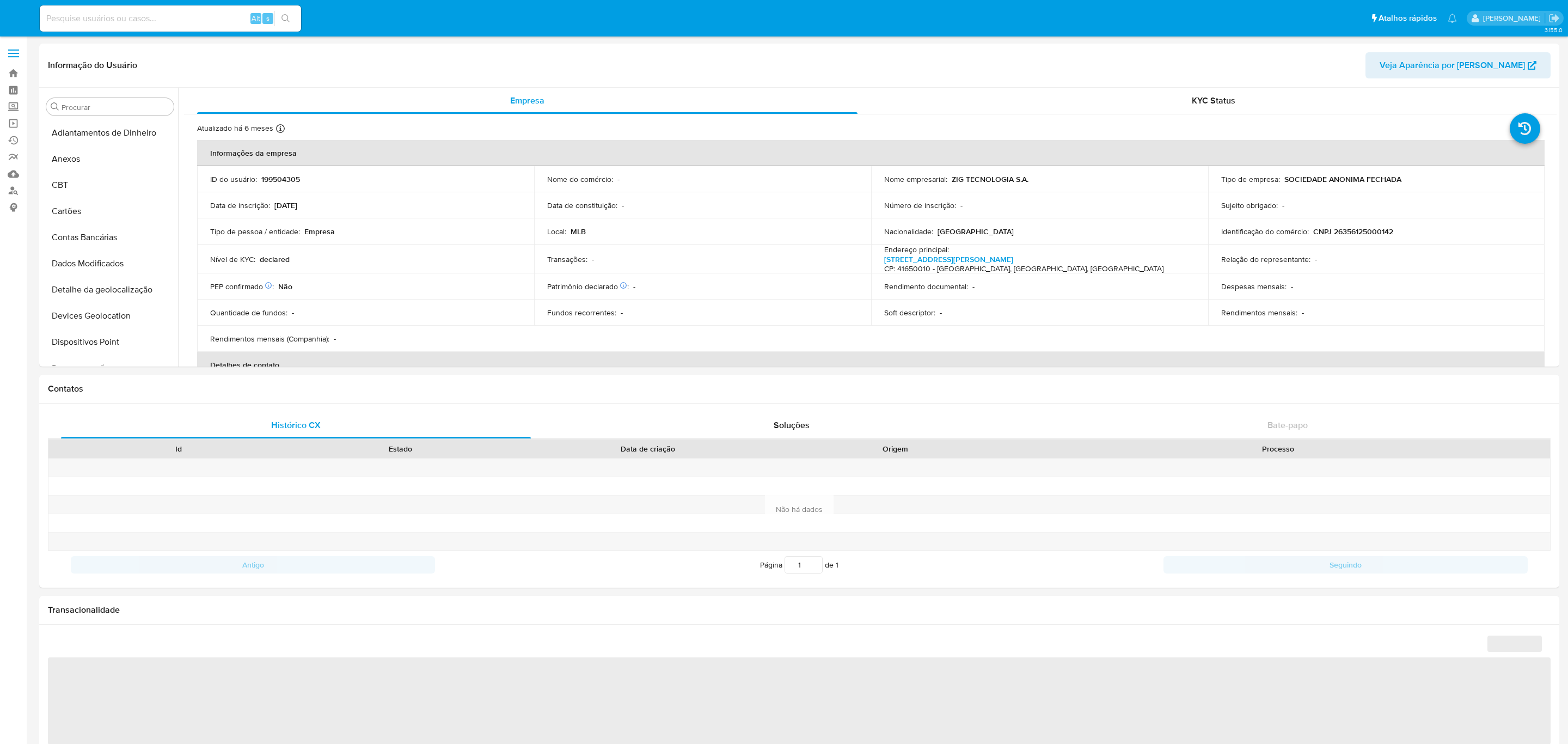
select select "10"
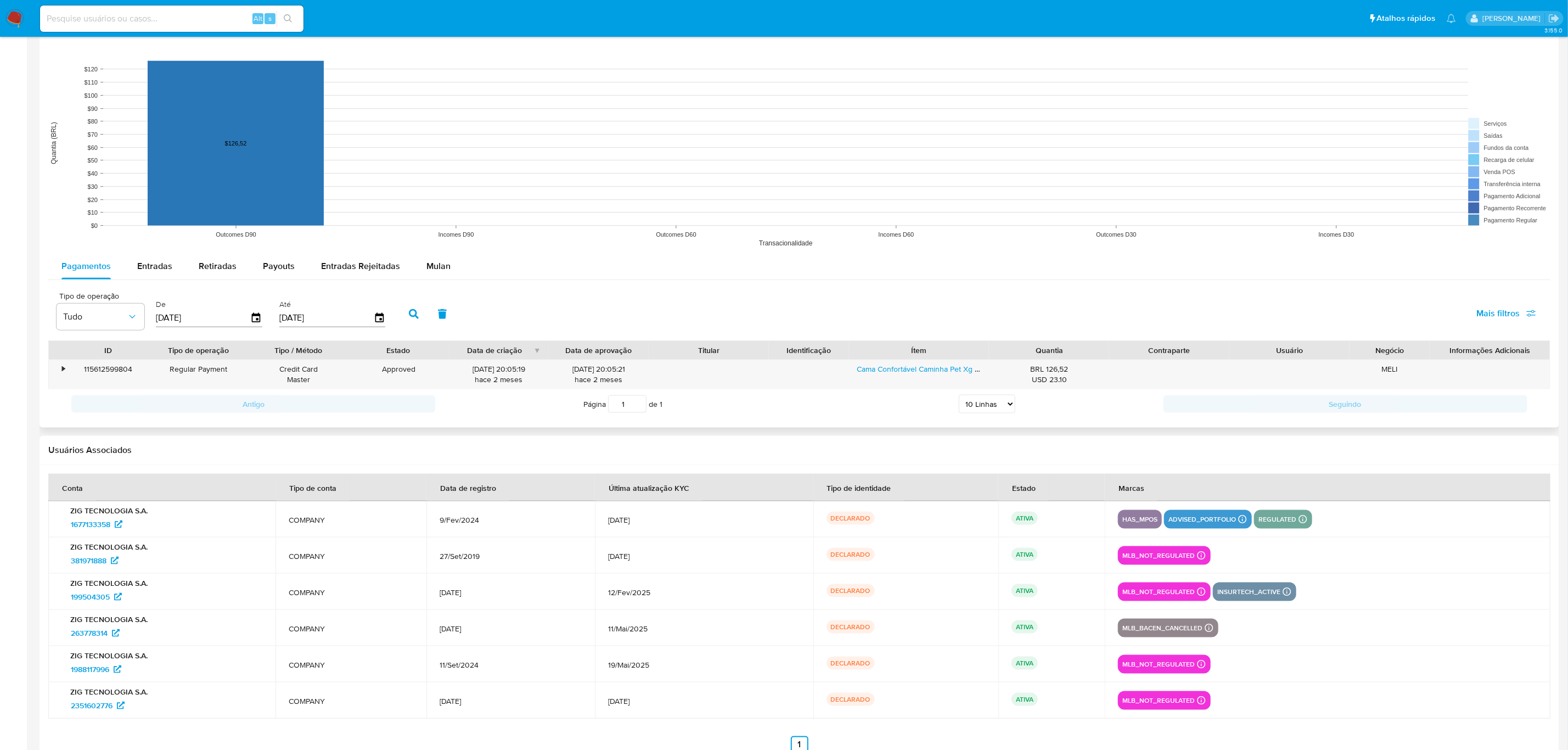
scroll to position [823, 0]
click at [170, 267] on span "Entradas" at bounding box center [155, 265] width 35 height 12
select select "10"
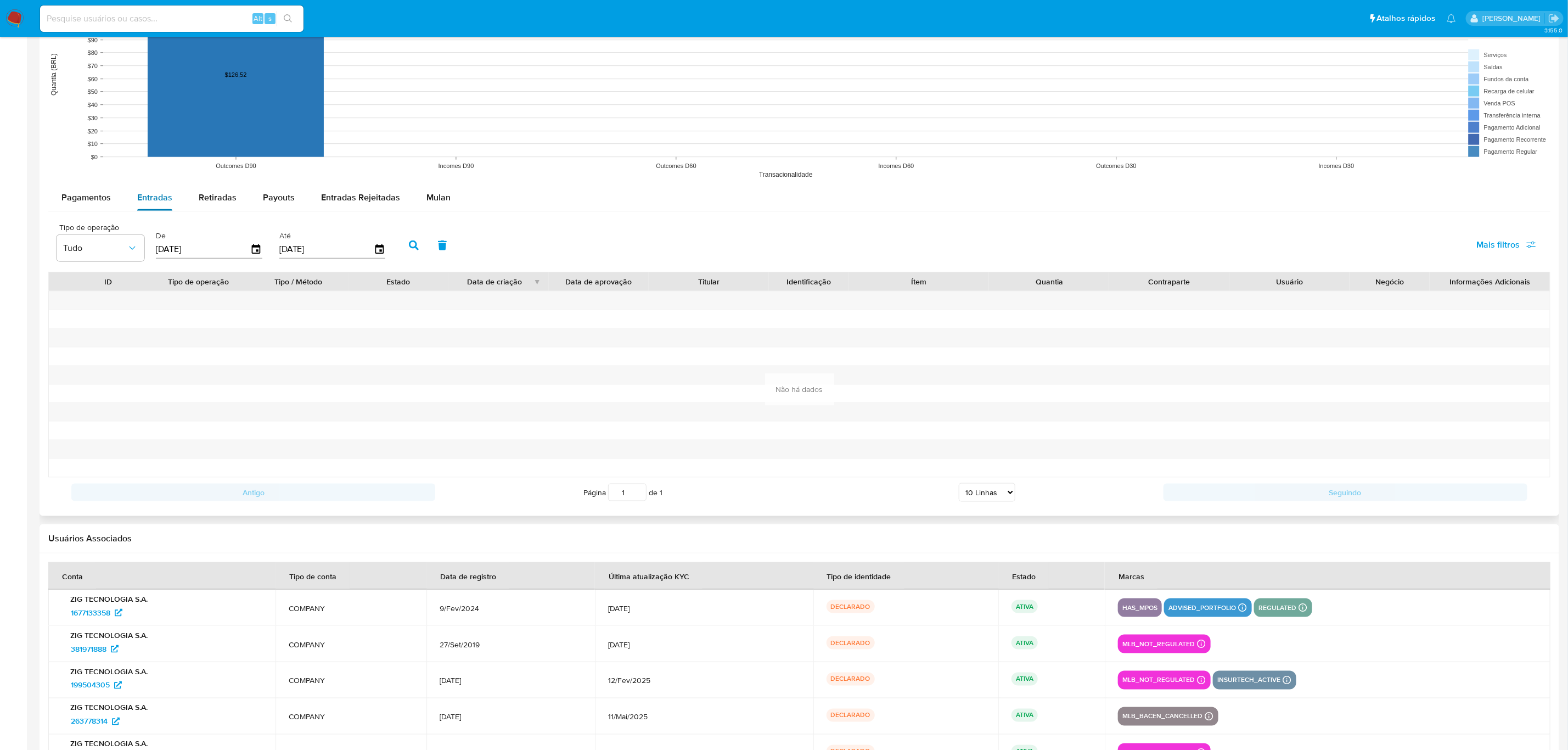
scroll to position [765, 0]
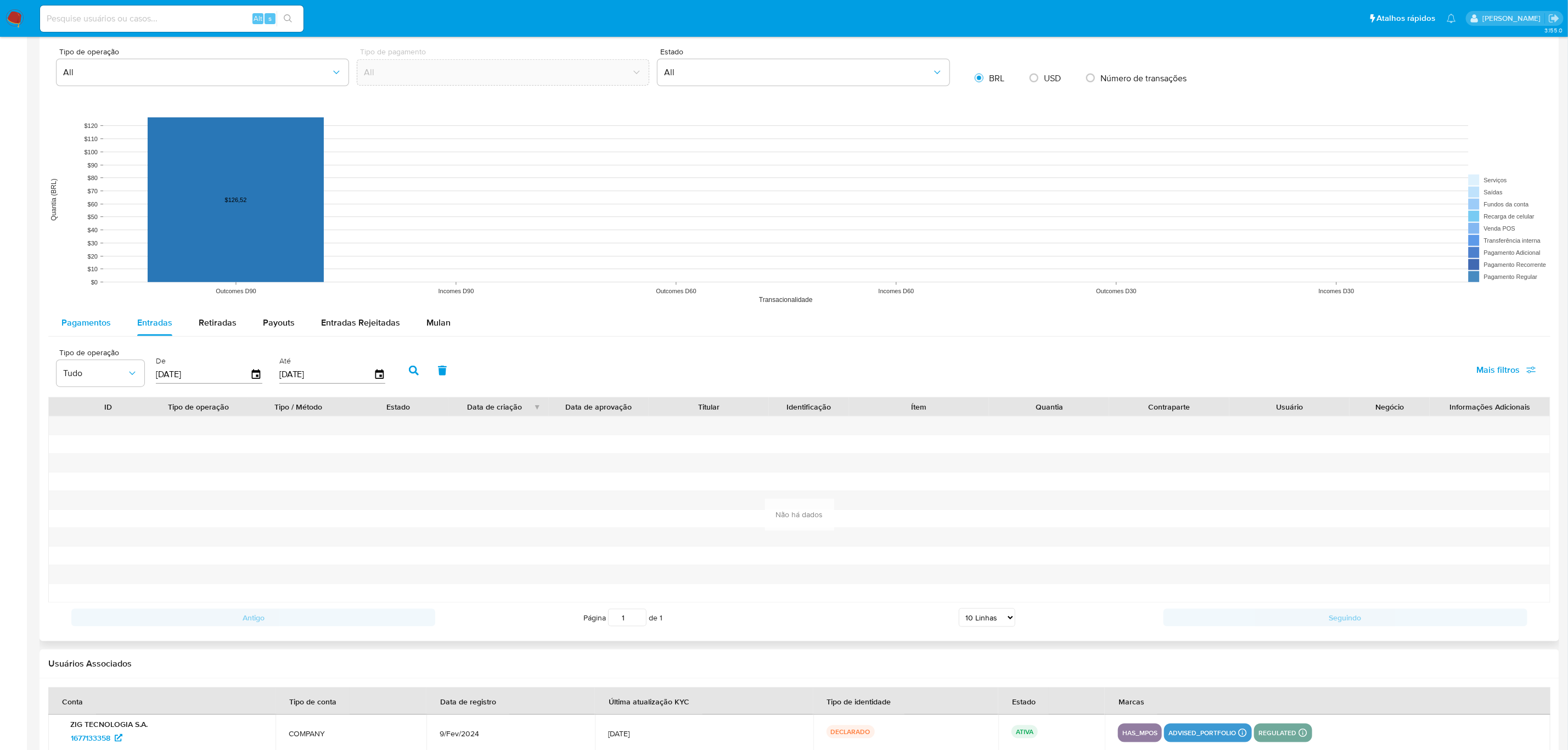
click at [94, 316] on div "Pagamentos" at bounding box center [86, 322] width 50 height 27
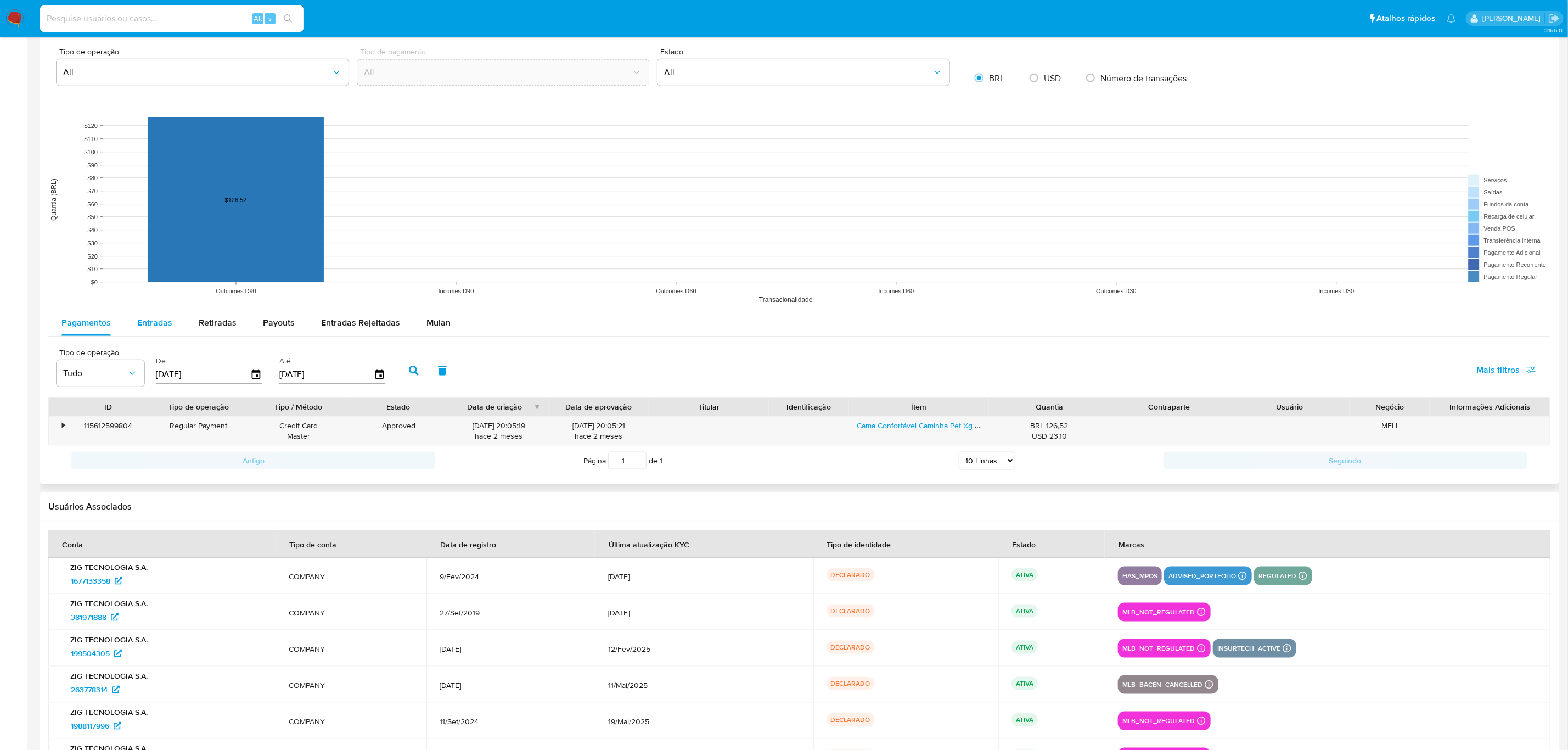
click at [142, 318] on span "Entradas" at bounding box center [155, 322] width 35 height 12
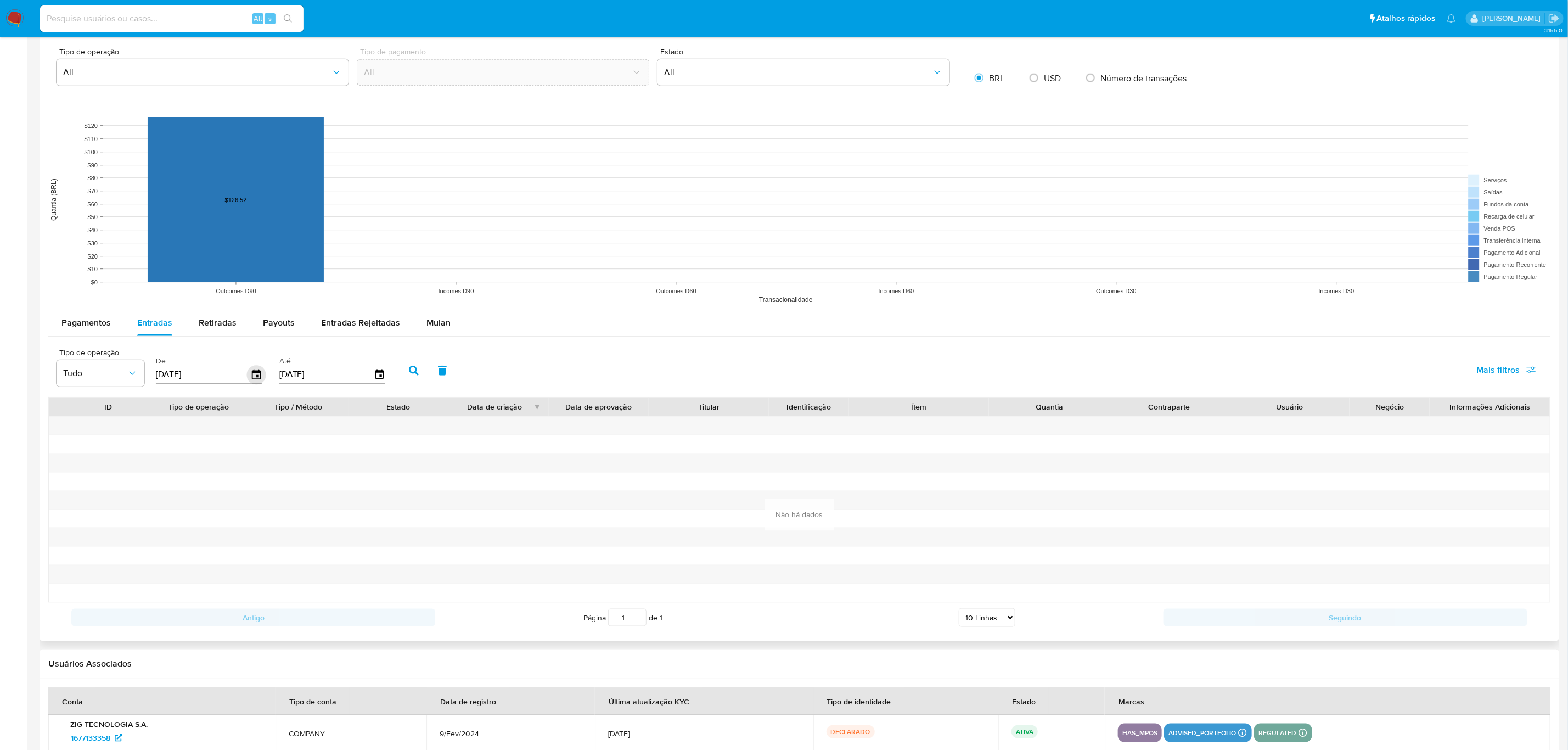
click at [249, 376] on icon "button" at bounding box center [256, 374] width 19 height 19
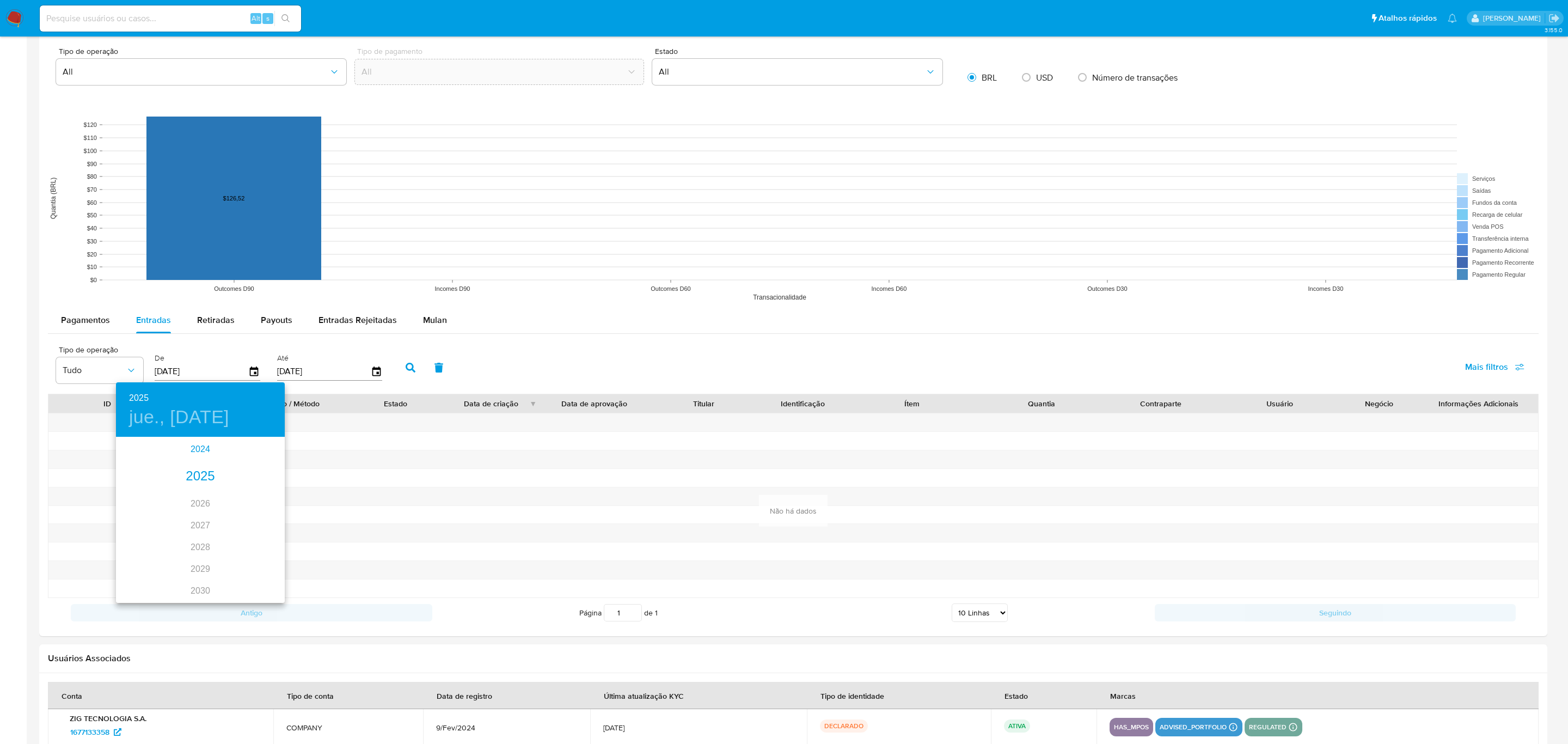
click at [190, 449] on div "2024" at bounding box center [200, 449] width 169 height 21
click at [139, 564] on div "oct." at bounding box center [144, 576] width 56 height 41
click at [157, 490] on p "1" at bounding box center [157, 494] width 4 height 11
type input "01/10/2024"
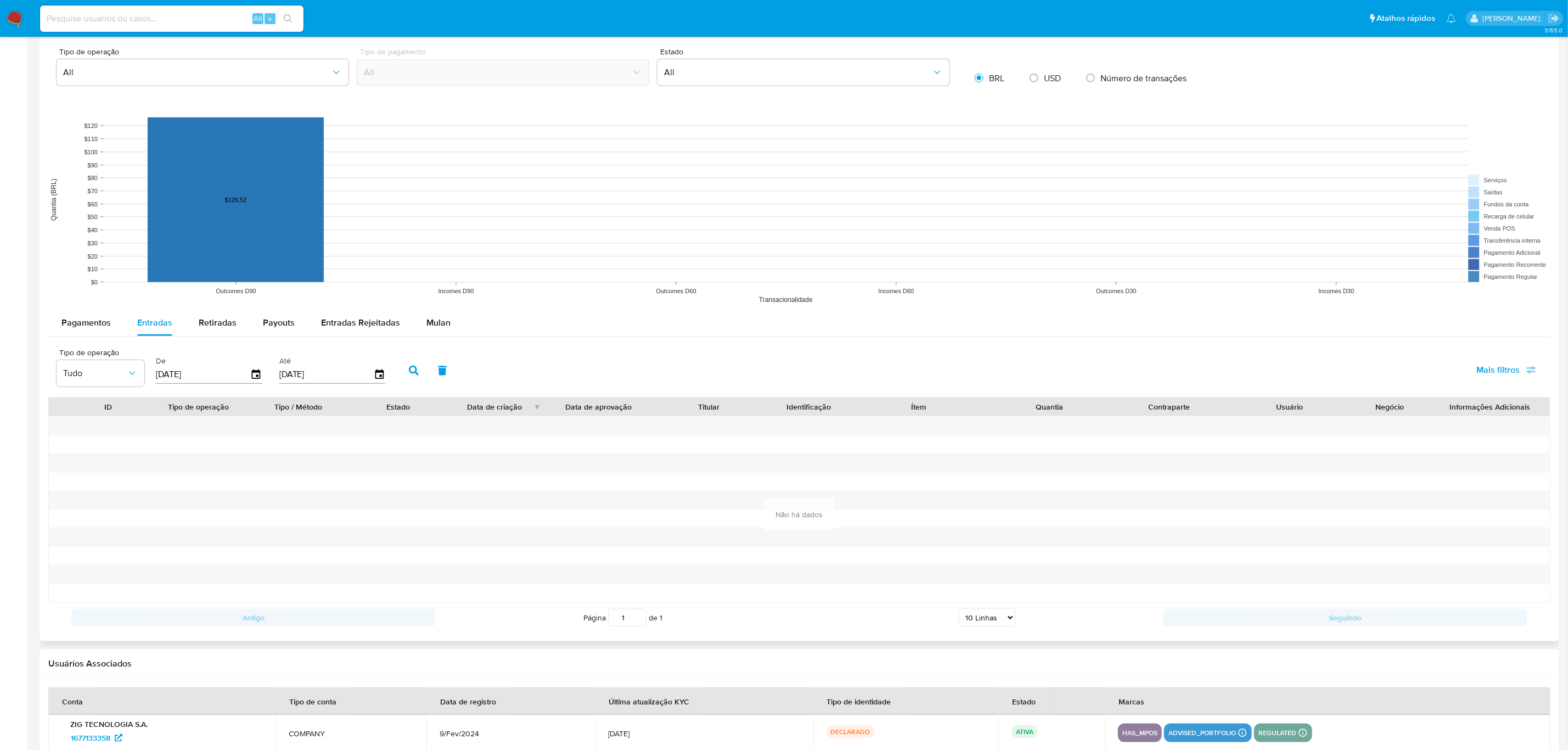
click at [409, 374] on icon "button" at bounding box center [414, 371] width 10 height 10
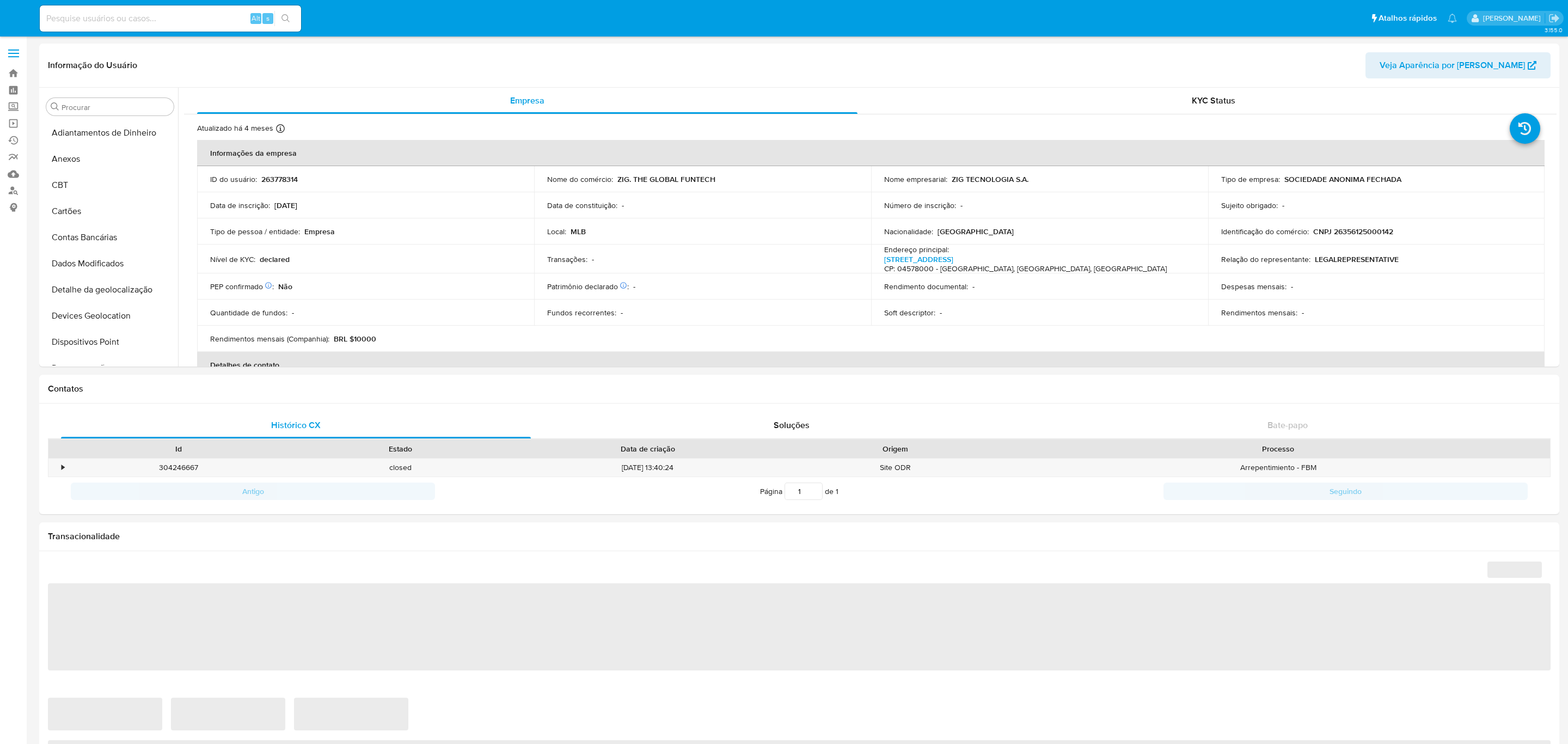
select select "10"
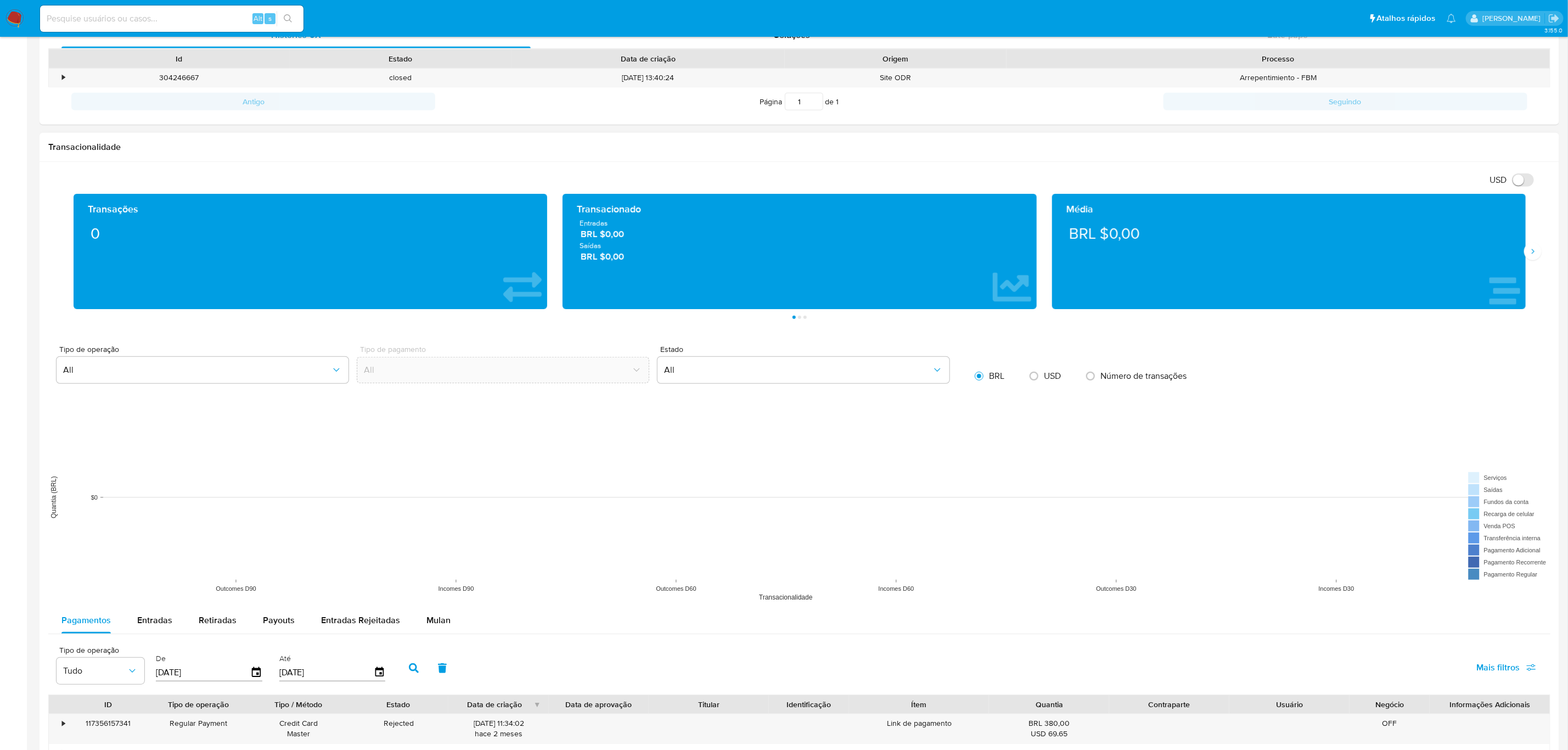
scroll to position [329, 0]
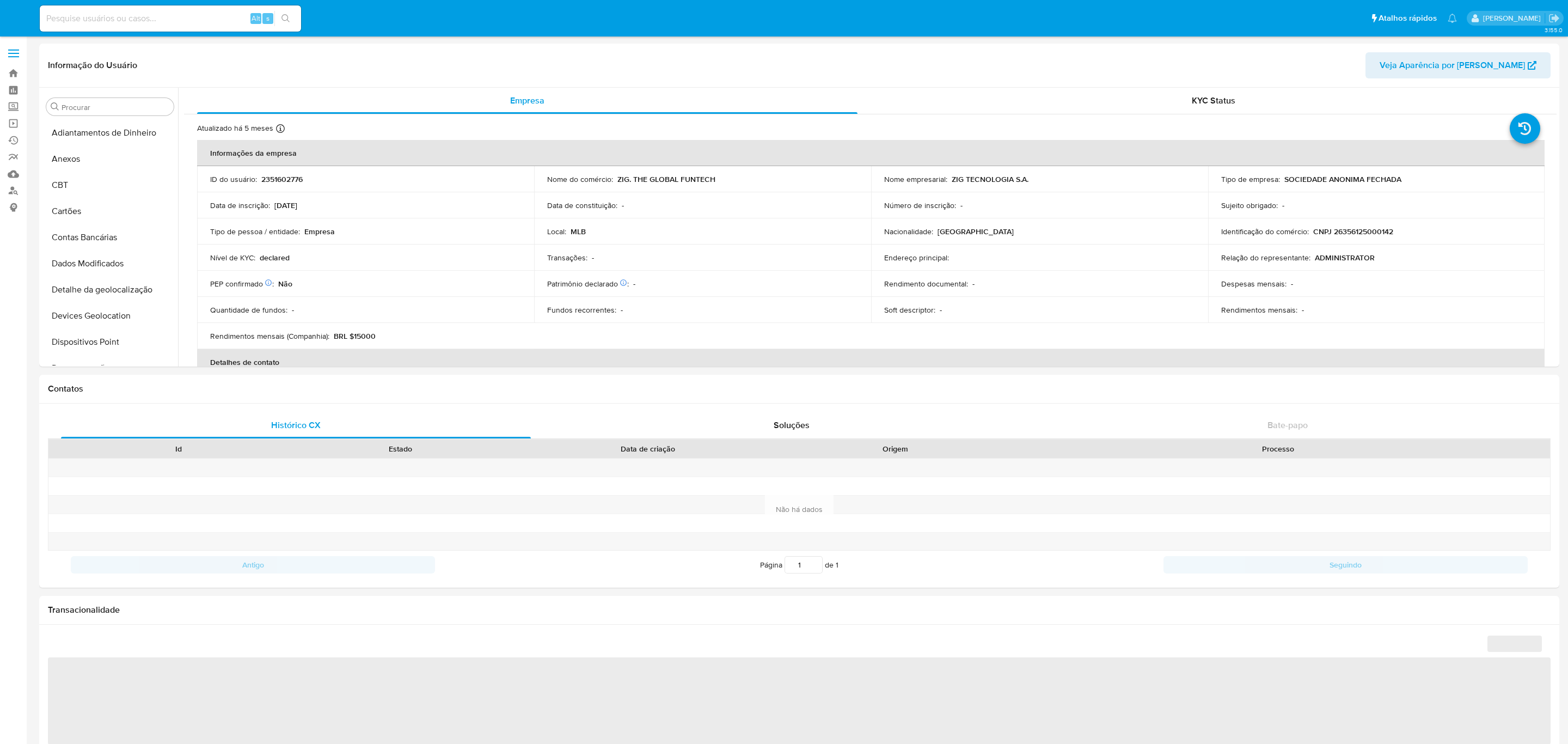
select select "10"
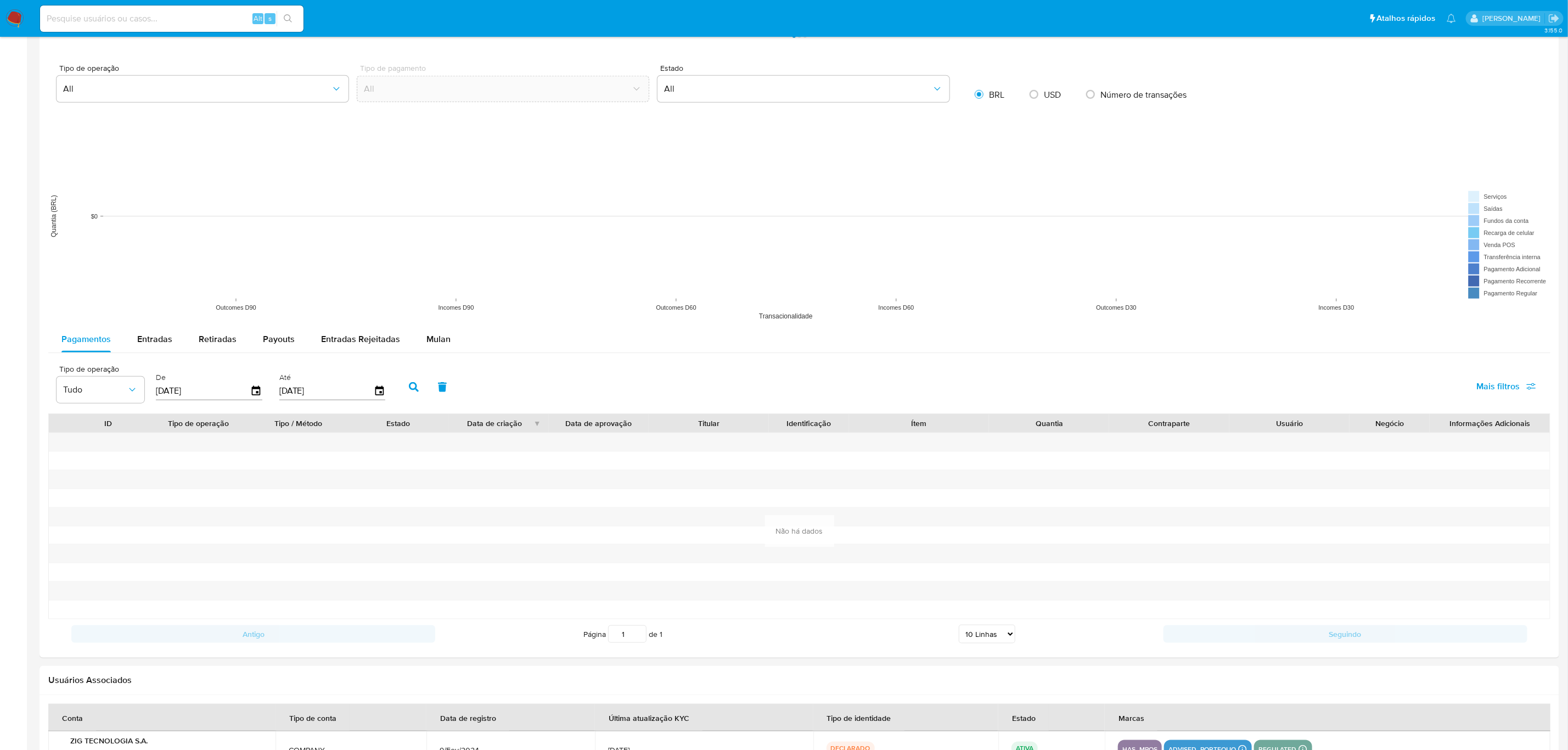
scroll to position [519, 0]
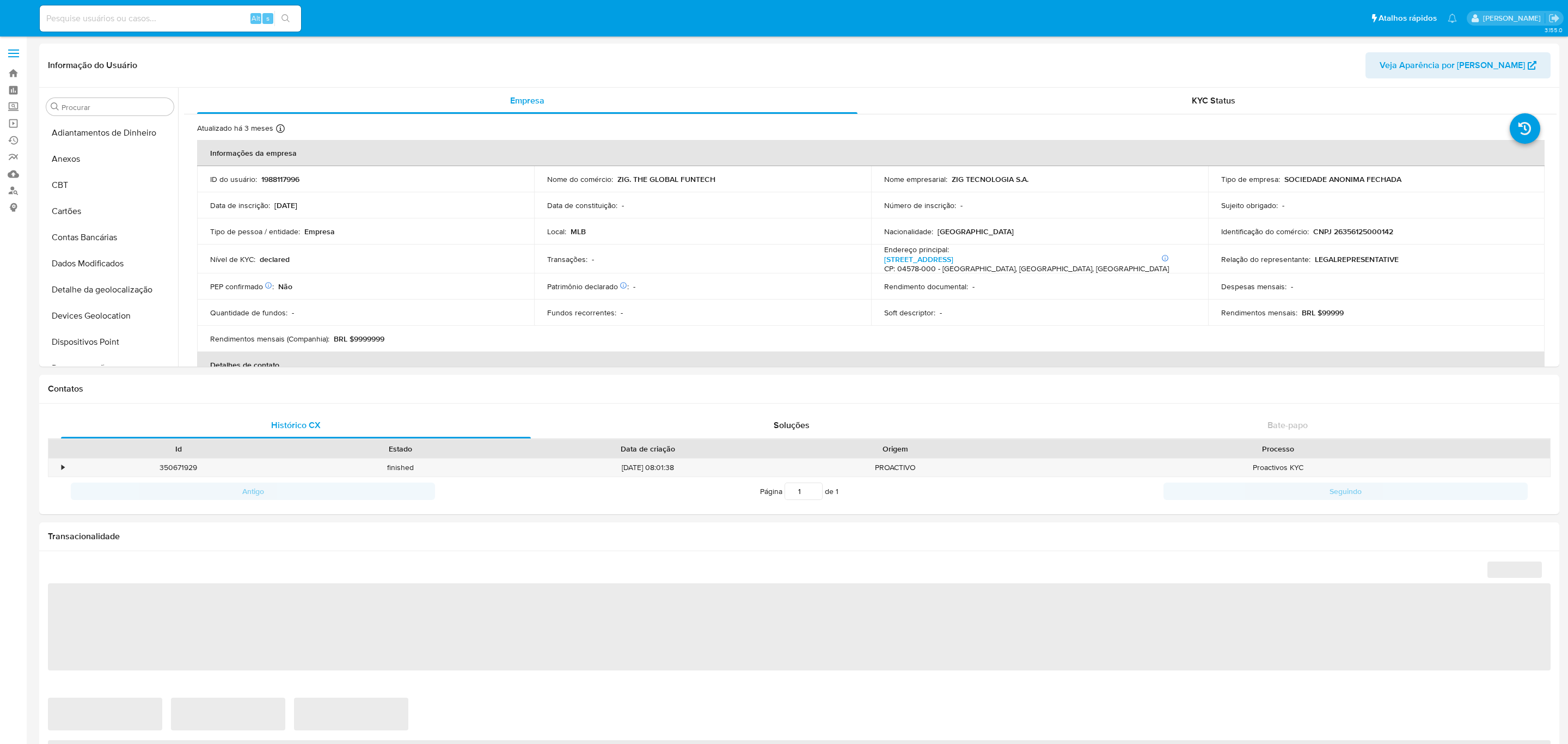
select select "10"
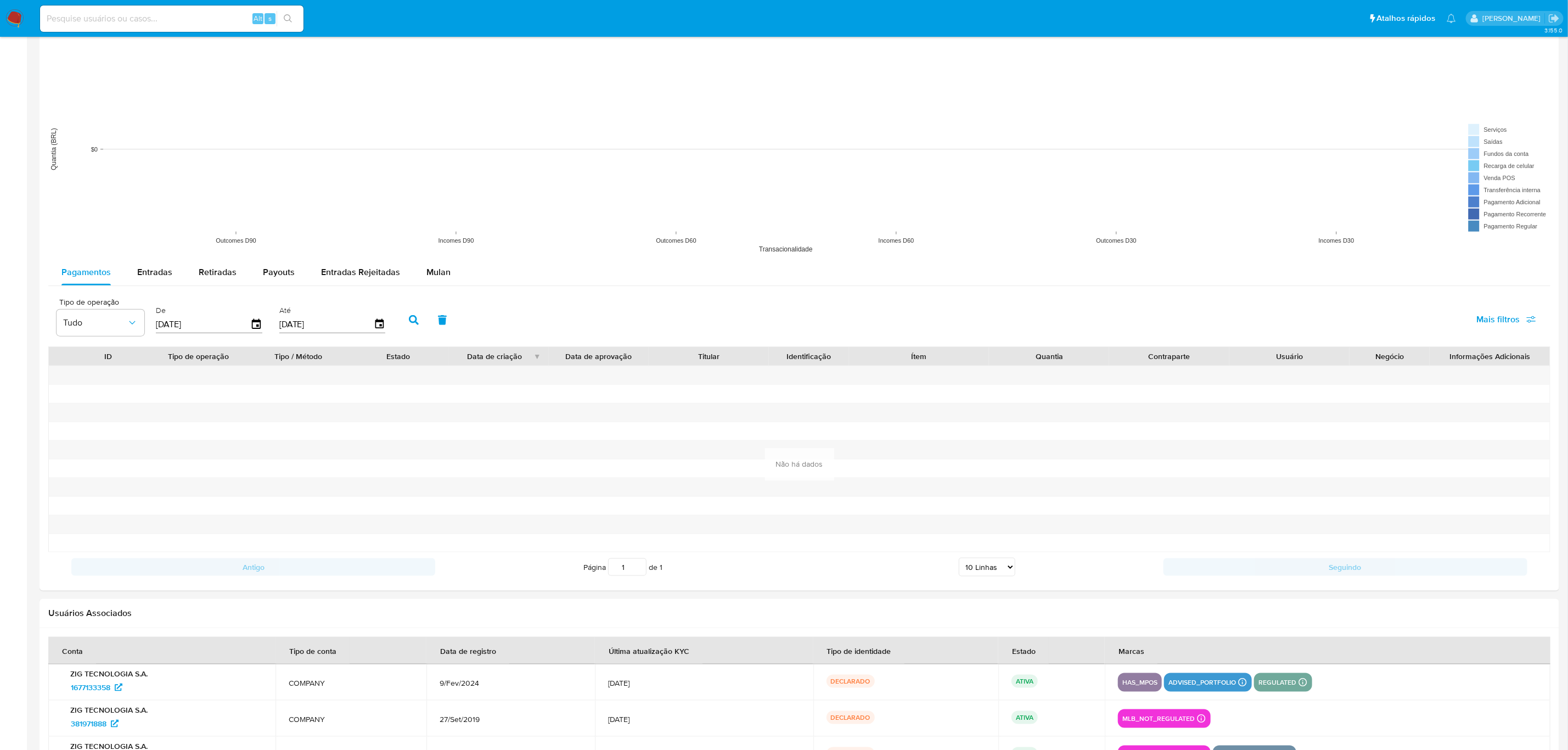
scroll to position [937, 0]
